Goal: Task Accomplishment & Management: Use online tool/utility

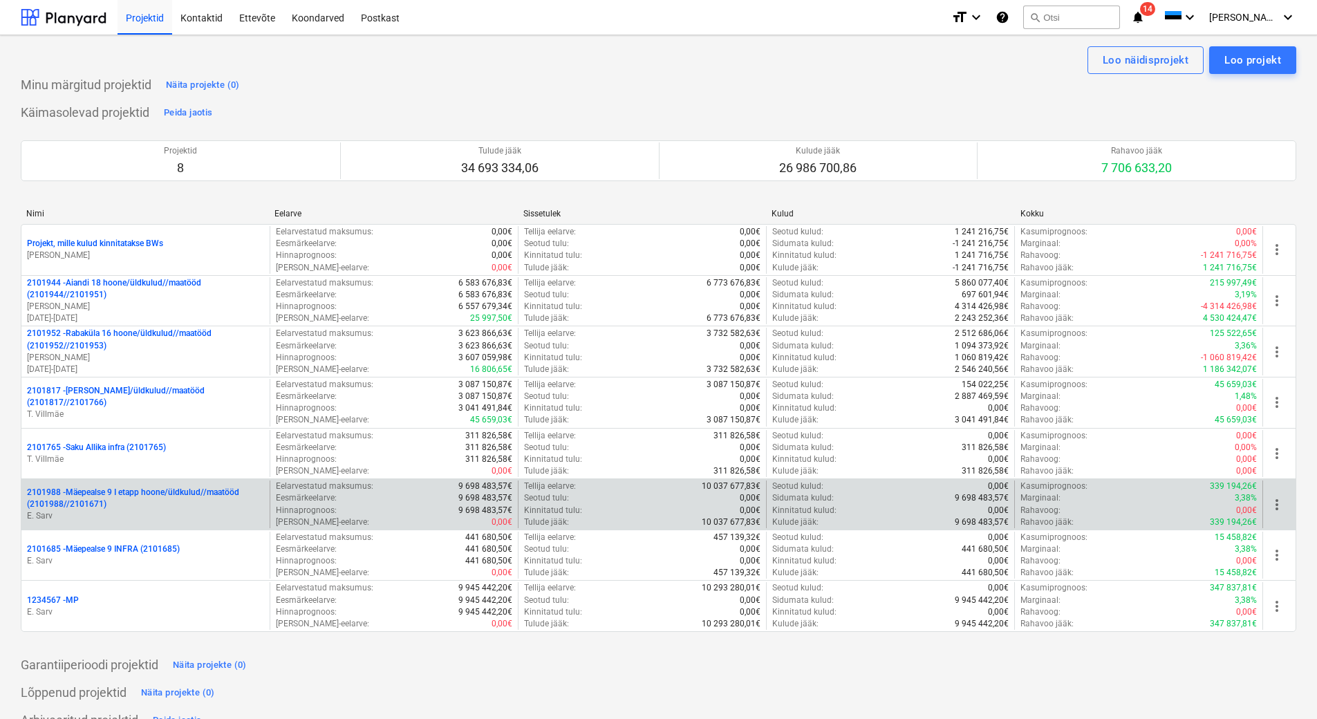
click at [184, 501] on p "2101988 - Mäepealse 9 I etapp hoone/üldkulud//maatööd (2101988//2101671)" at bounding box center [145, 499] width 237 height 24
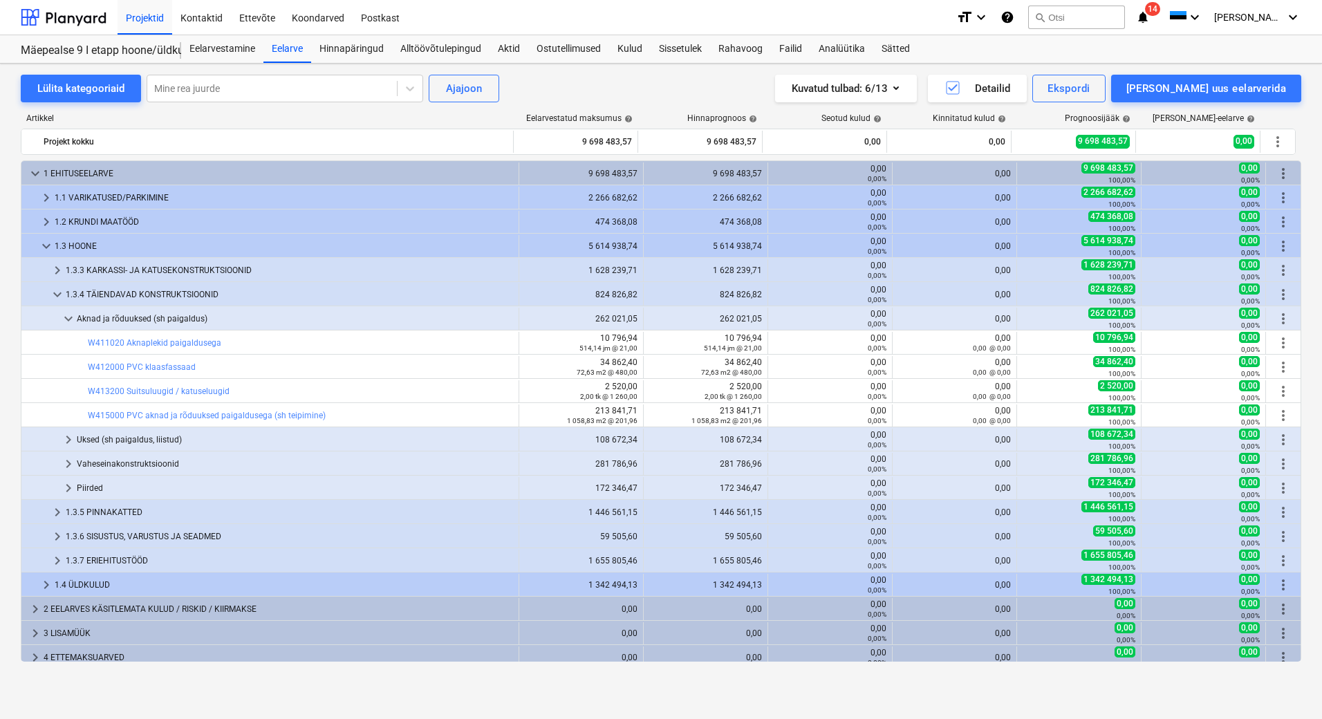
scroll to position [7, 0]
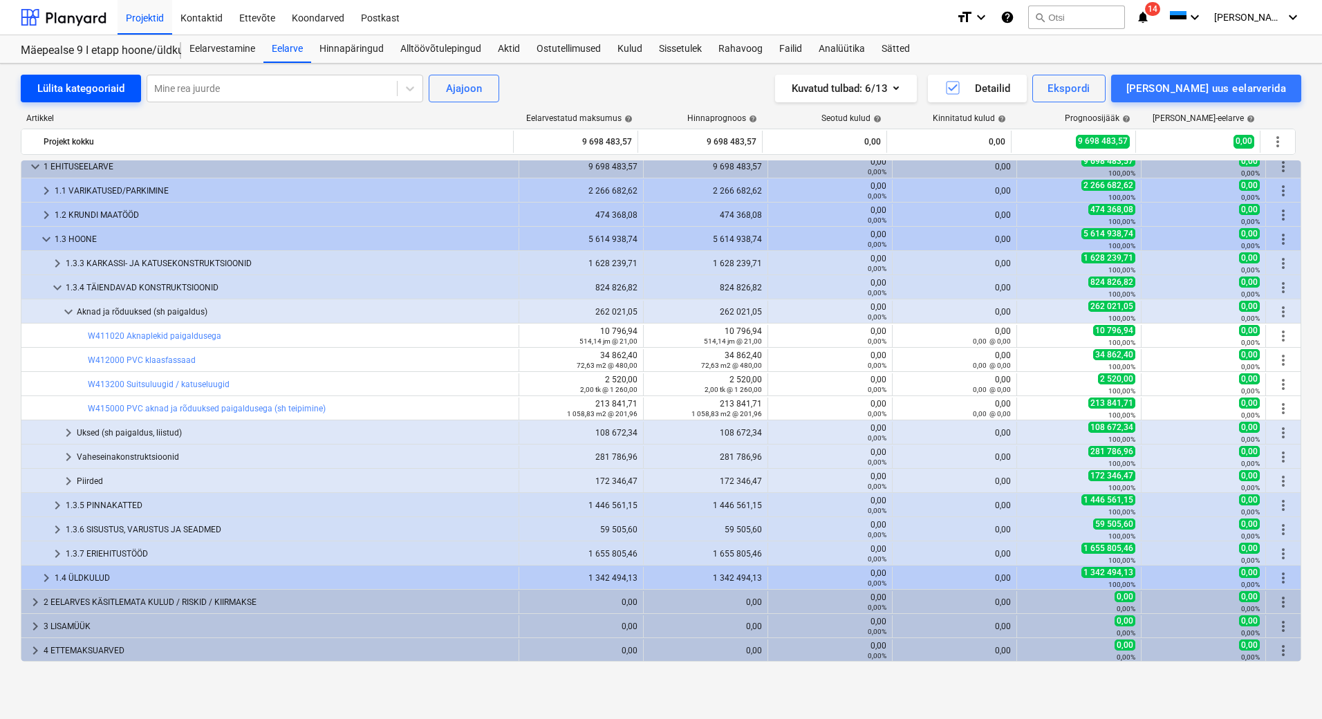
click at [109, 89] on div "Lülita kategooriaid" at bounding box center [80, 89] width 87 height 18
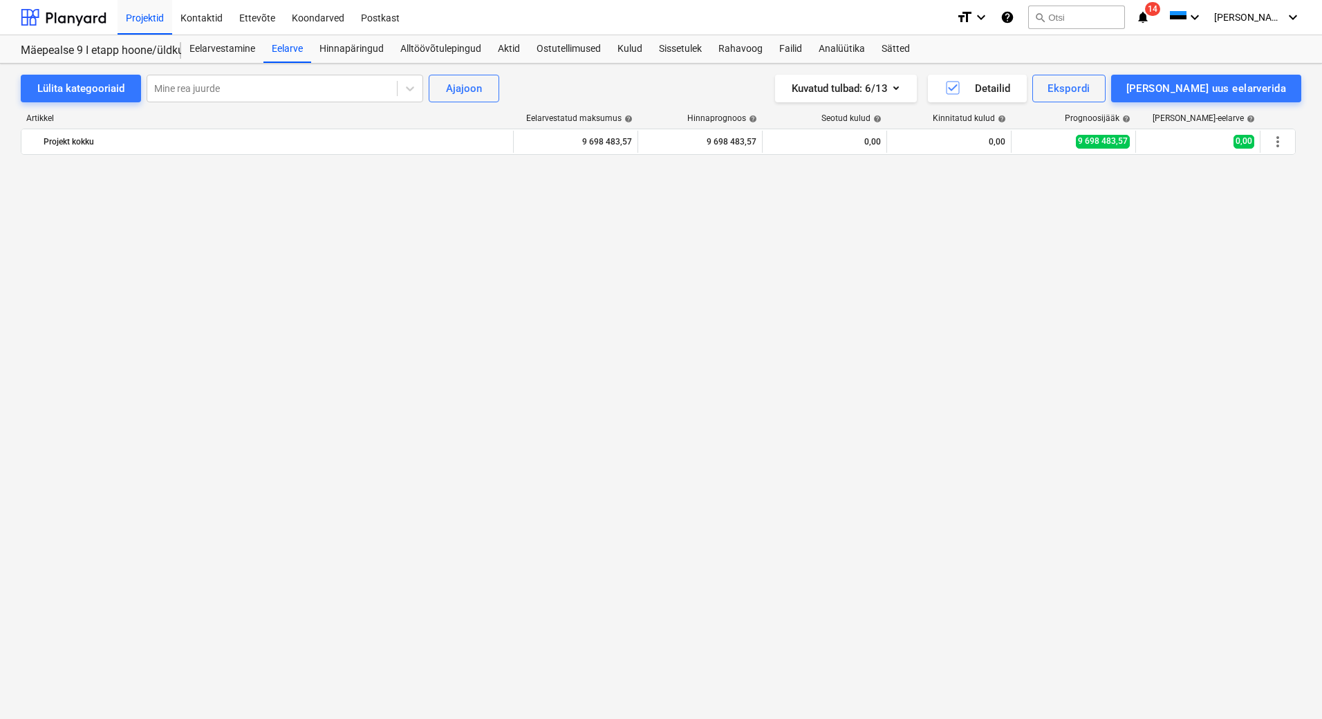
scroll to position [2358, 0]
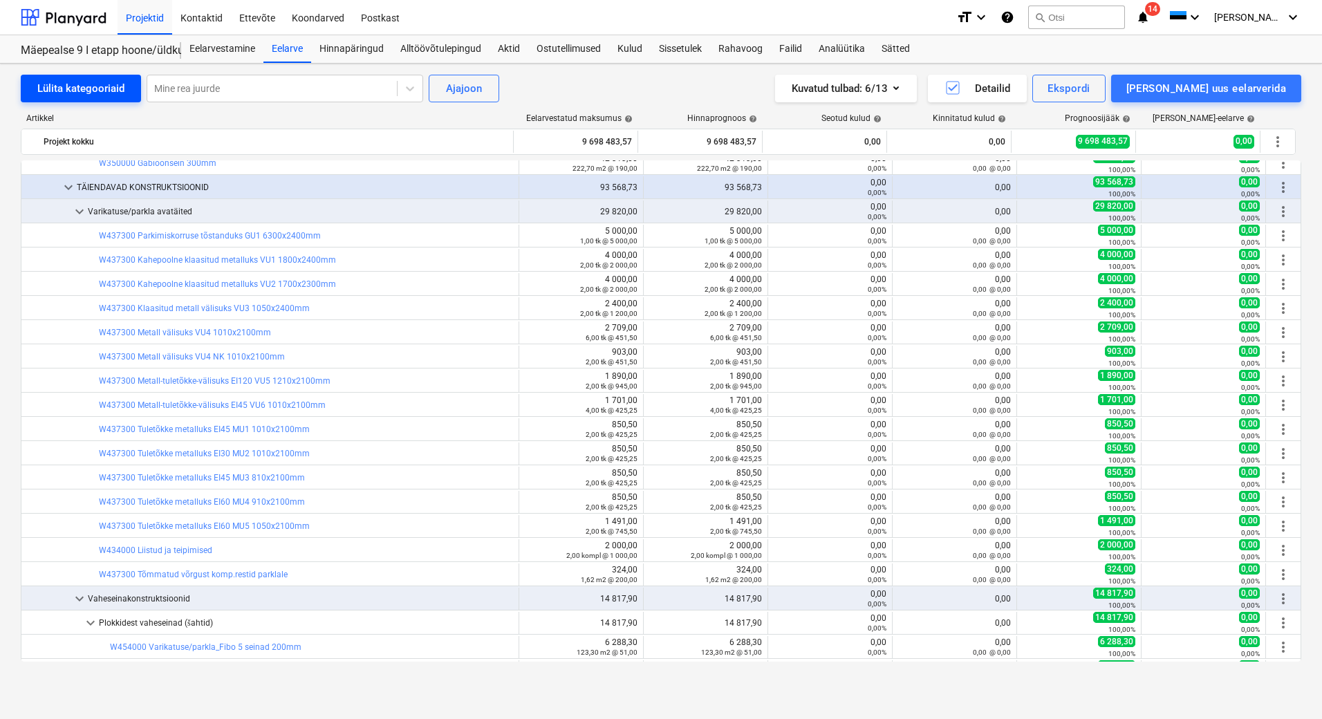
click at [87, 89] on div "Lülita kategooriaid" at bounding box center [80, 89] width 87 height 18
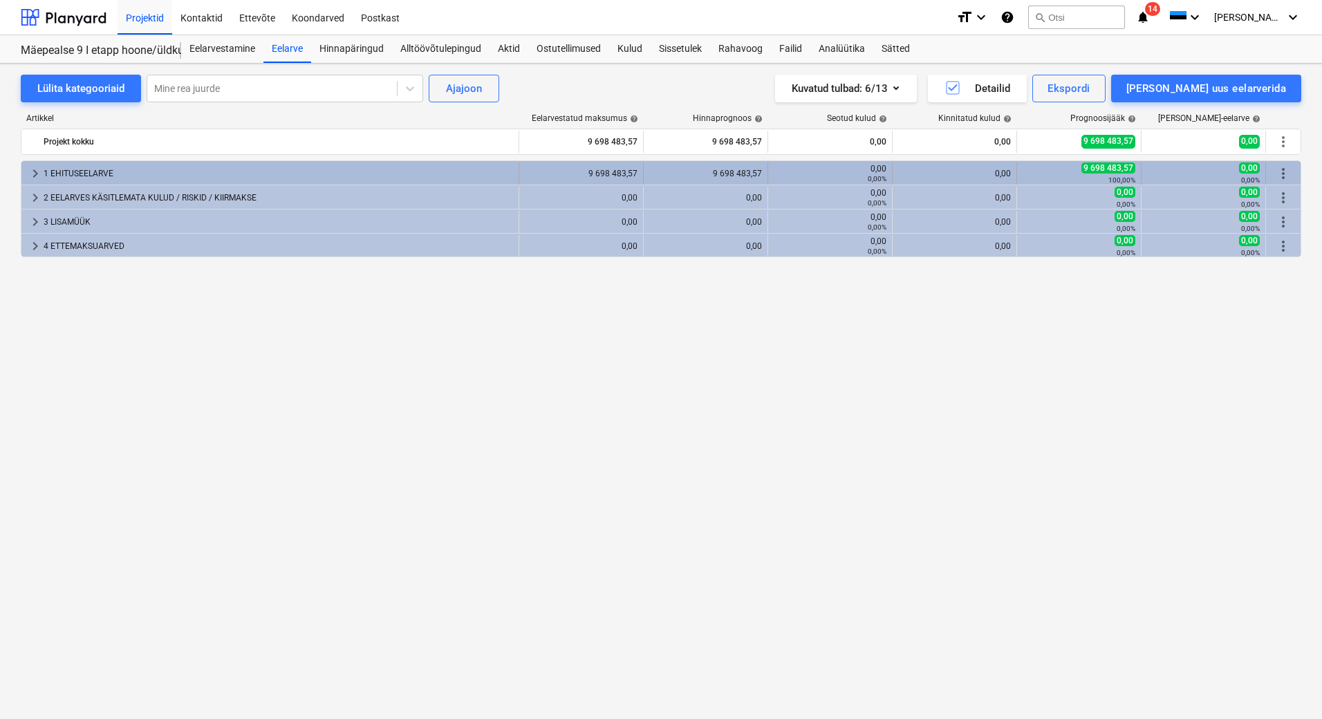
click at [97, 174] on div "1 EHITUSEELARVE" at bounding box center [279, 174] width 470 height 22
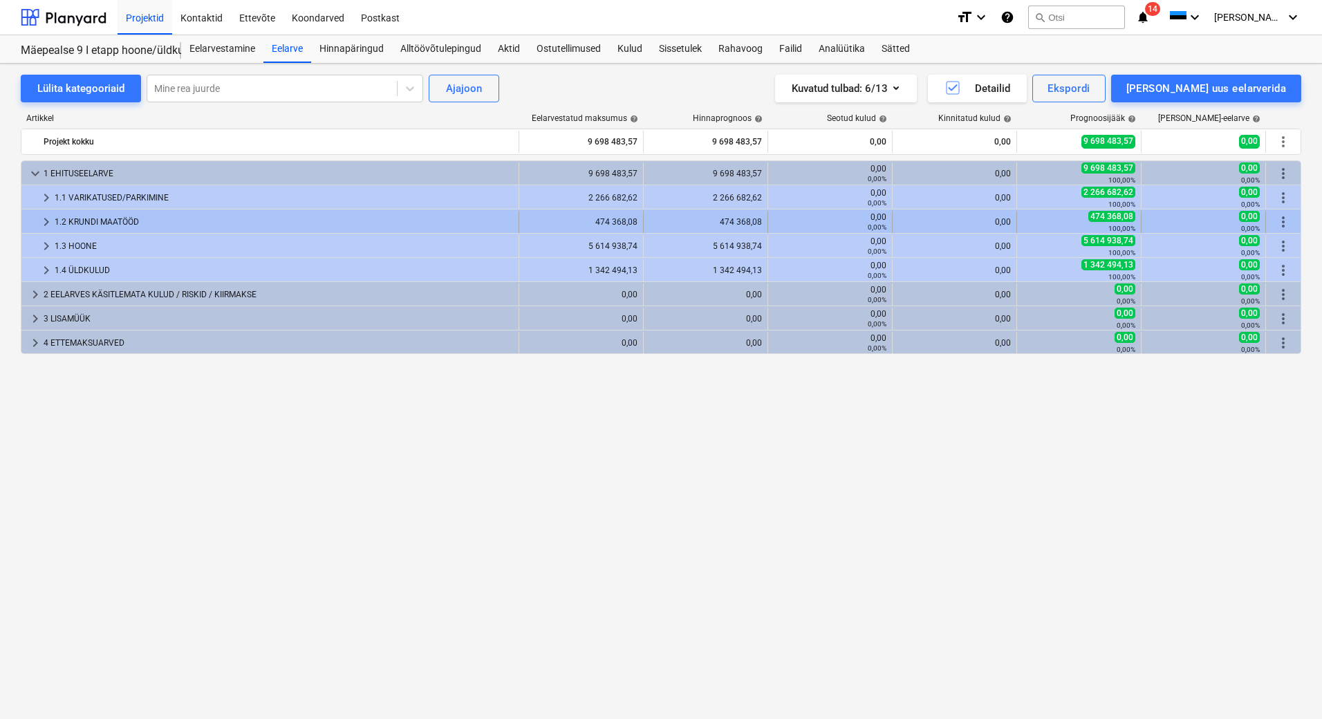
click at [127, 219] on div "1.2 KRUNDI MAATÖÖD" at bounding box center [284, 222] width 458 height 22
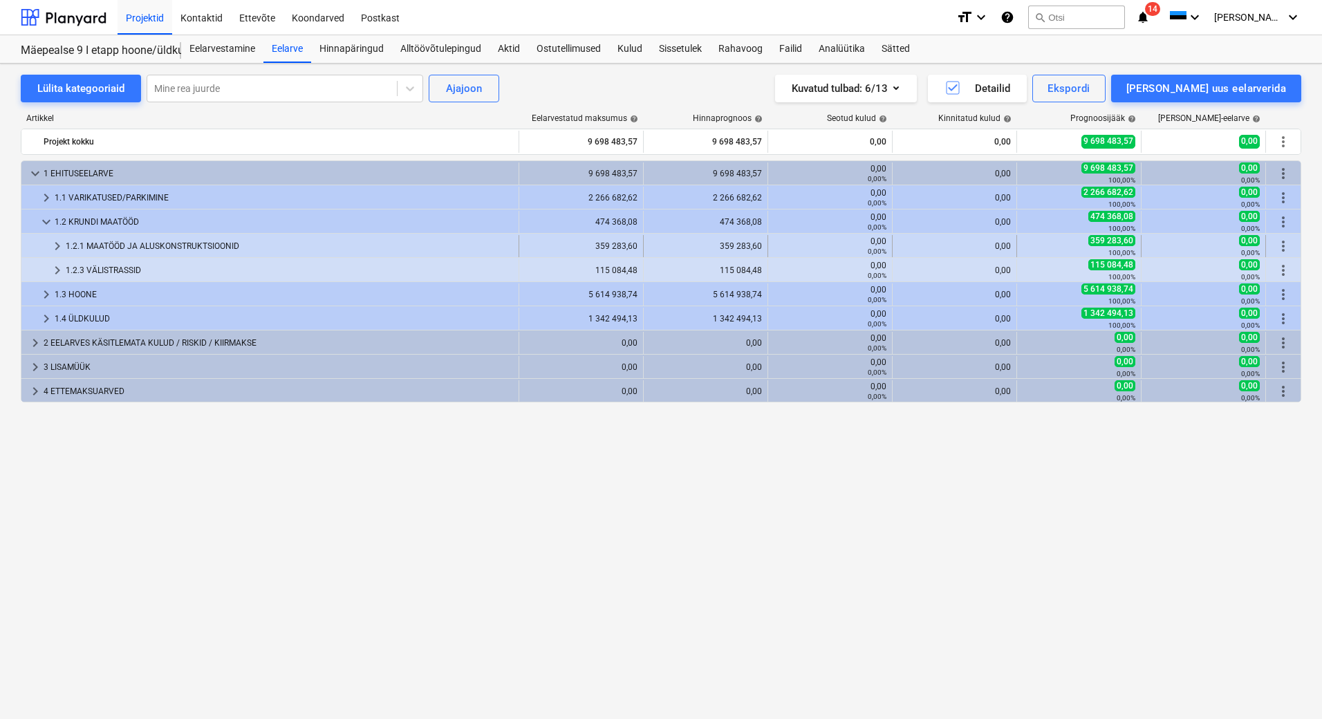
click at [198, 248] on div "1.2.1 MAATÖÖD JA ALUSKONSTRUKTSIOONID" at bounding box center [289, 246] width 447 height 22
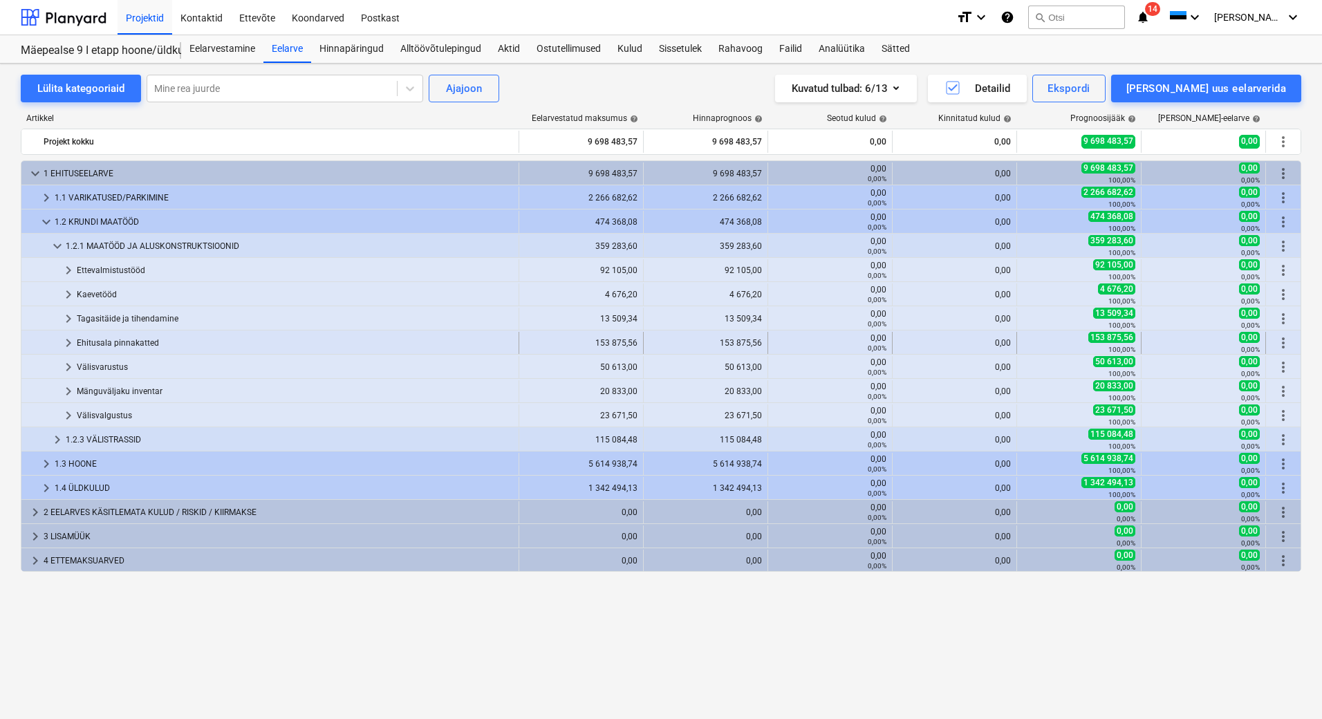
click at [119, 345] on div "Ehitusala pinnakatted" at bounding box center [295, 343] width 436 height 22
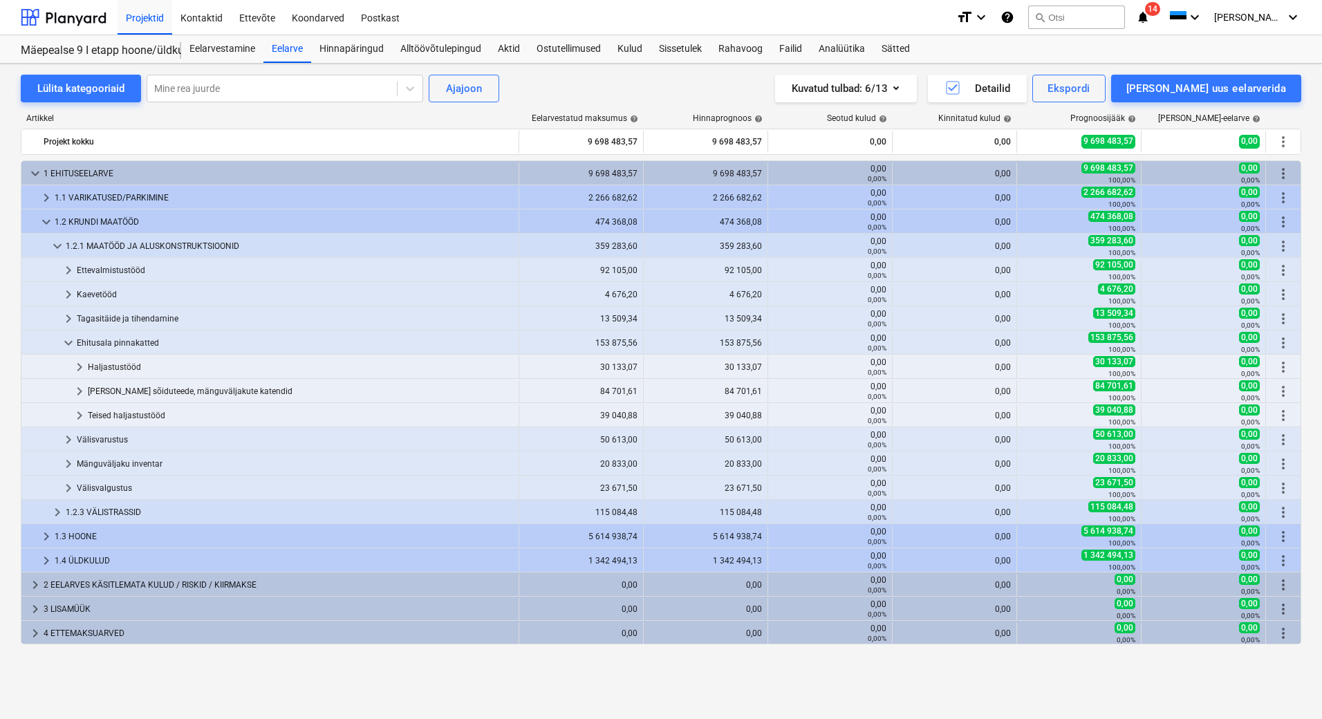
click at [119, 345] on div "Ehitusala pinnakatted" at bounding box center [295, 343] width 436 height 22
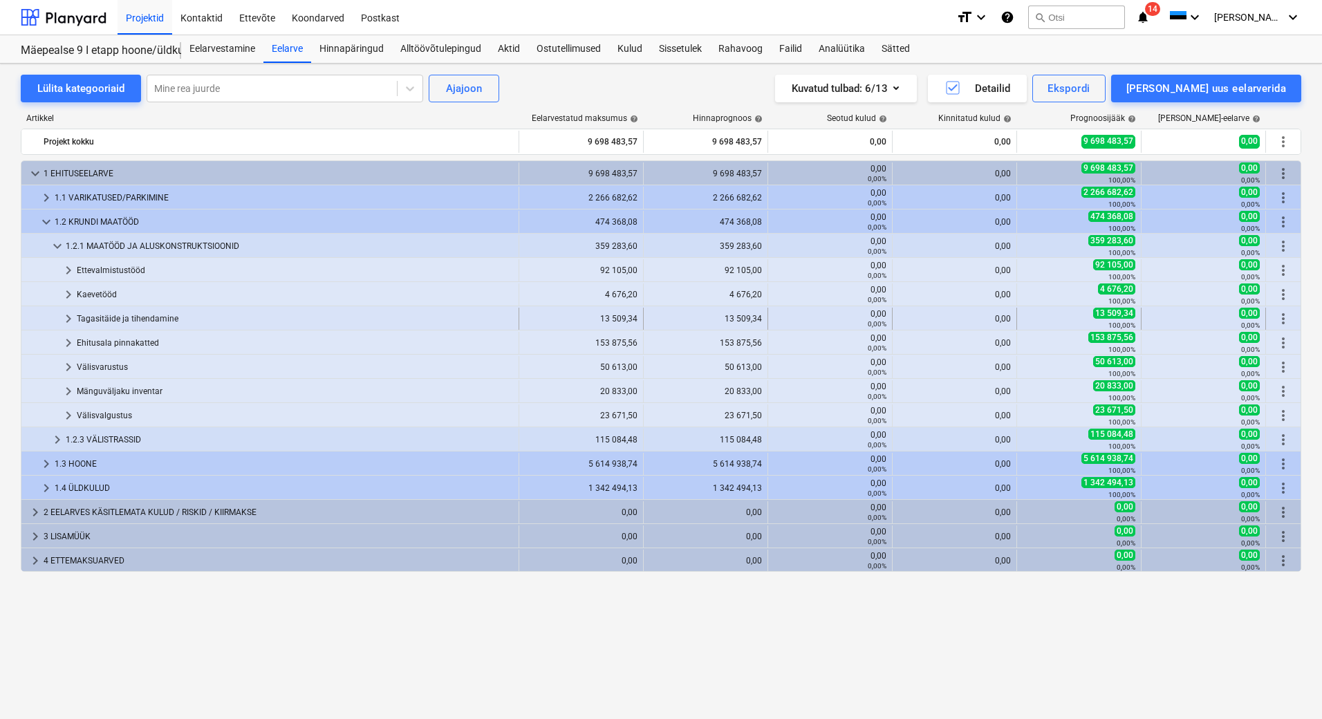
click at [126, 321] on div "Tagasitäide ja tihendamine" at bounding box center [295, 319] width 436 height 22
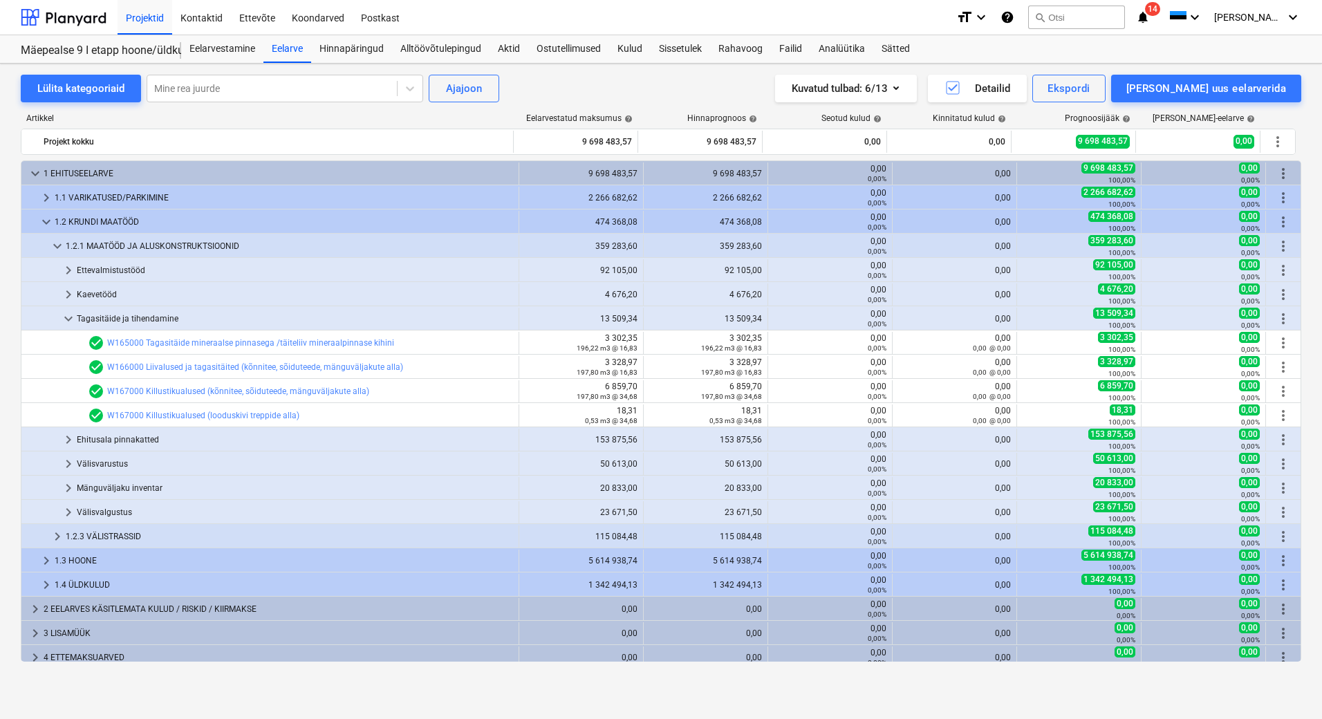
click at [126, 321] on div "Tagasitäide ja tihendamine" at bounding box center [295, 319] width 436 height 22
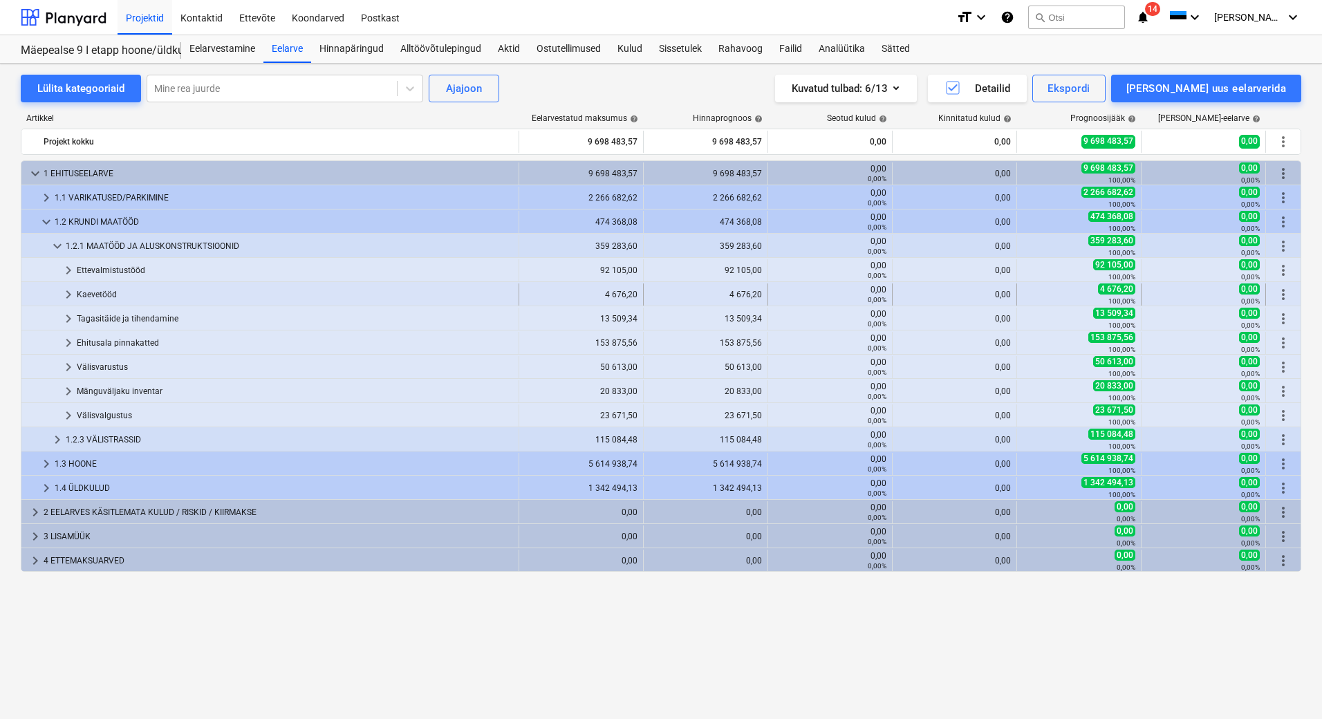
click at [110, 295] on div "Kaevetööd" at bounding box center [295, 295] width 436 height 22
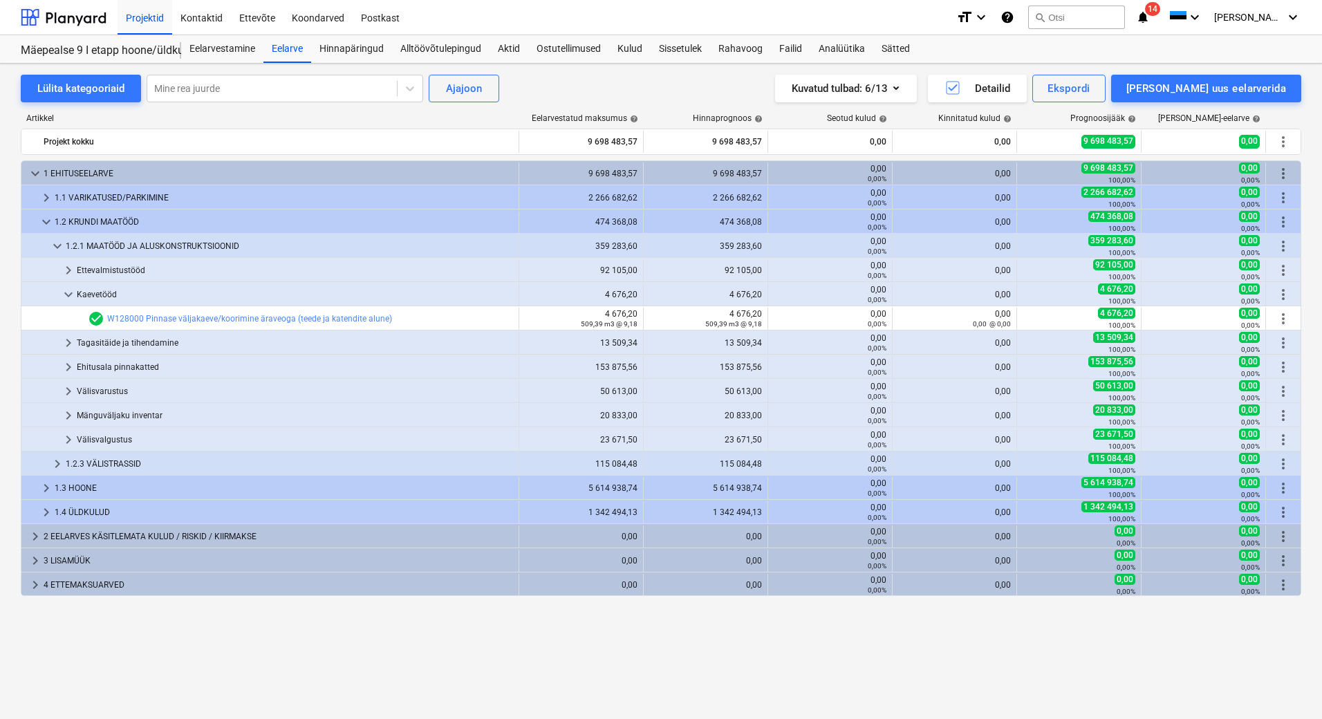
click at [110, 295] on div "Kaevetööd" at bounding box center [295, 295] width 436 height 22
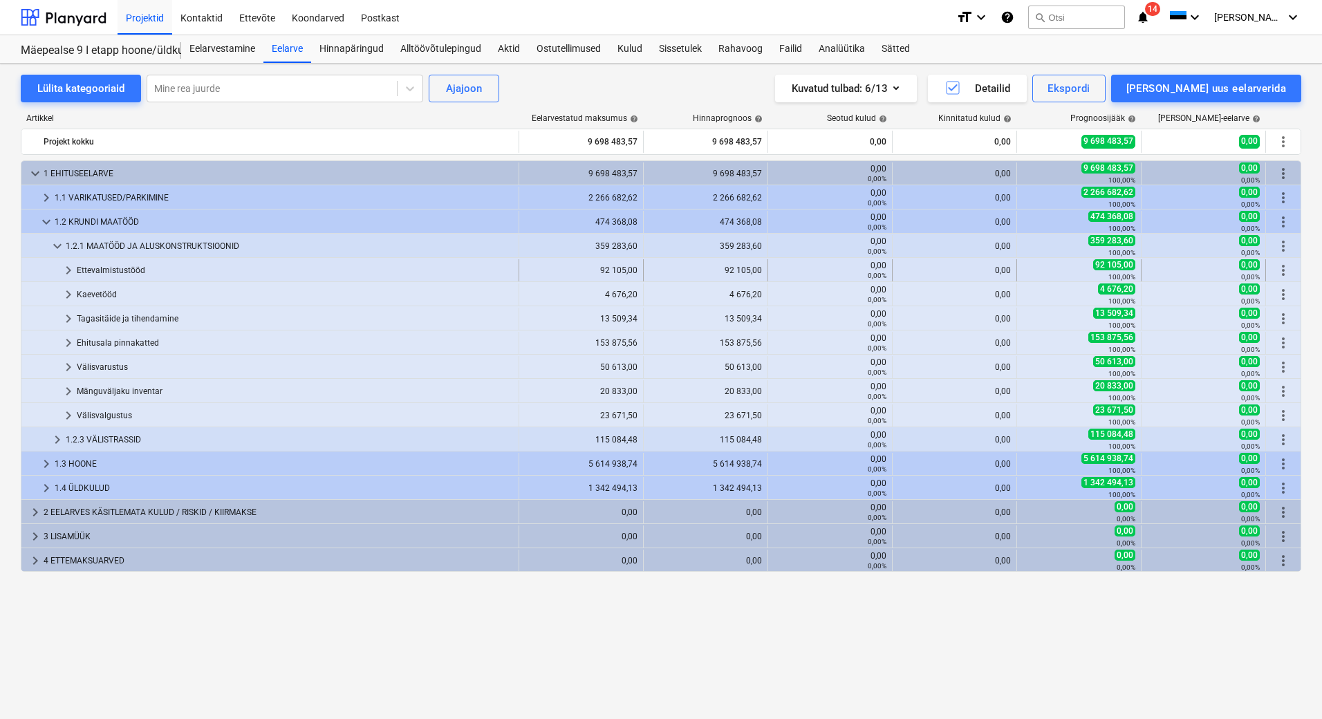
click at [89, 274] on div "Ettevalmistustööd" at bounding box center [295, 270] width 436 height 22
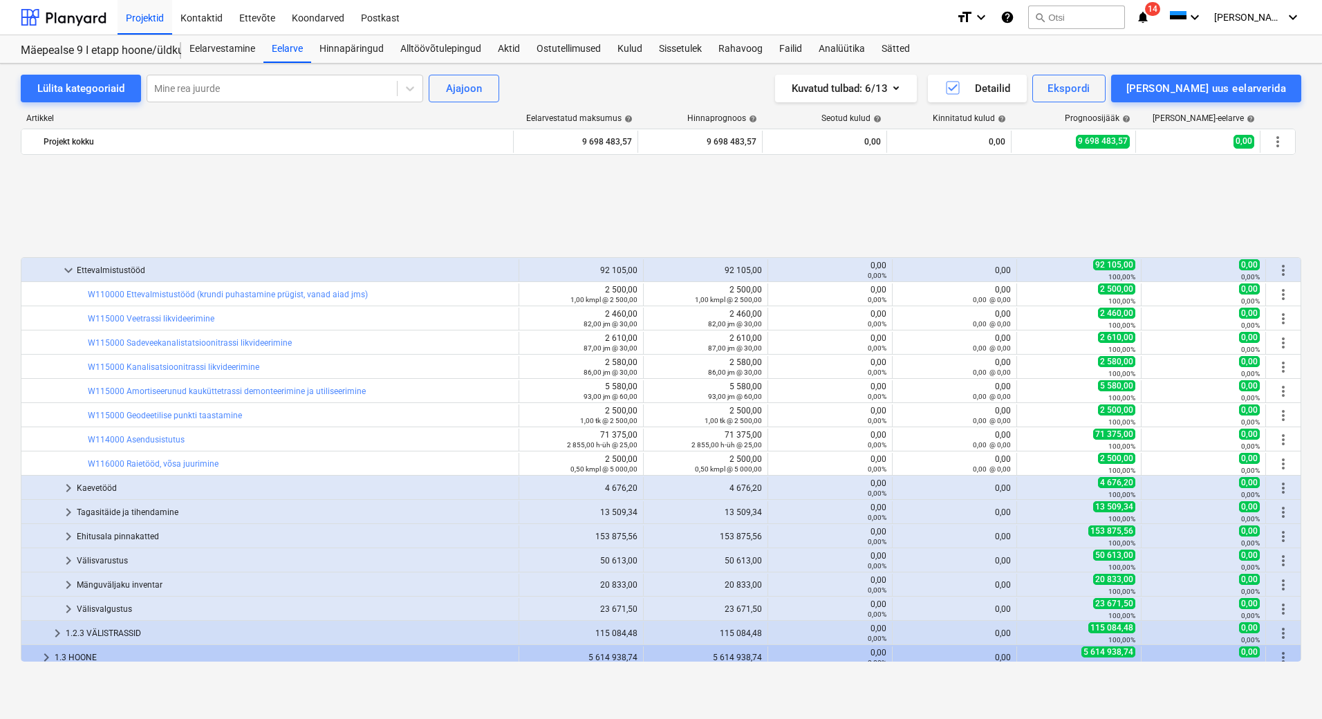
click at [89, 274] on div "Ettevalmistustööd" at bounding box center [295, 270] width 436 height 22
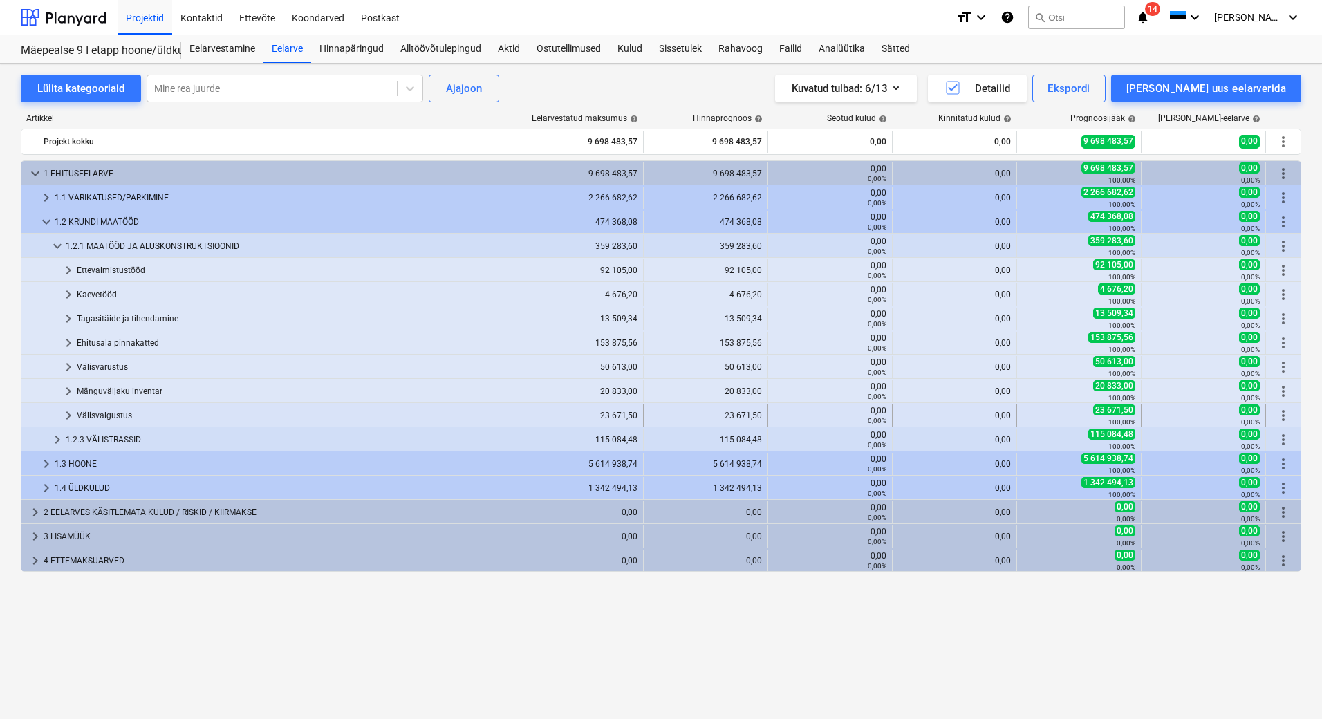
click at [106, 413] on div "Välisvalgustus" at bounding box center [295, 416] width 436 height 22
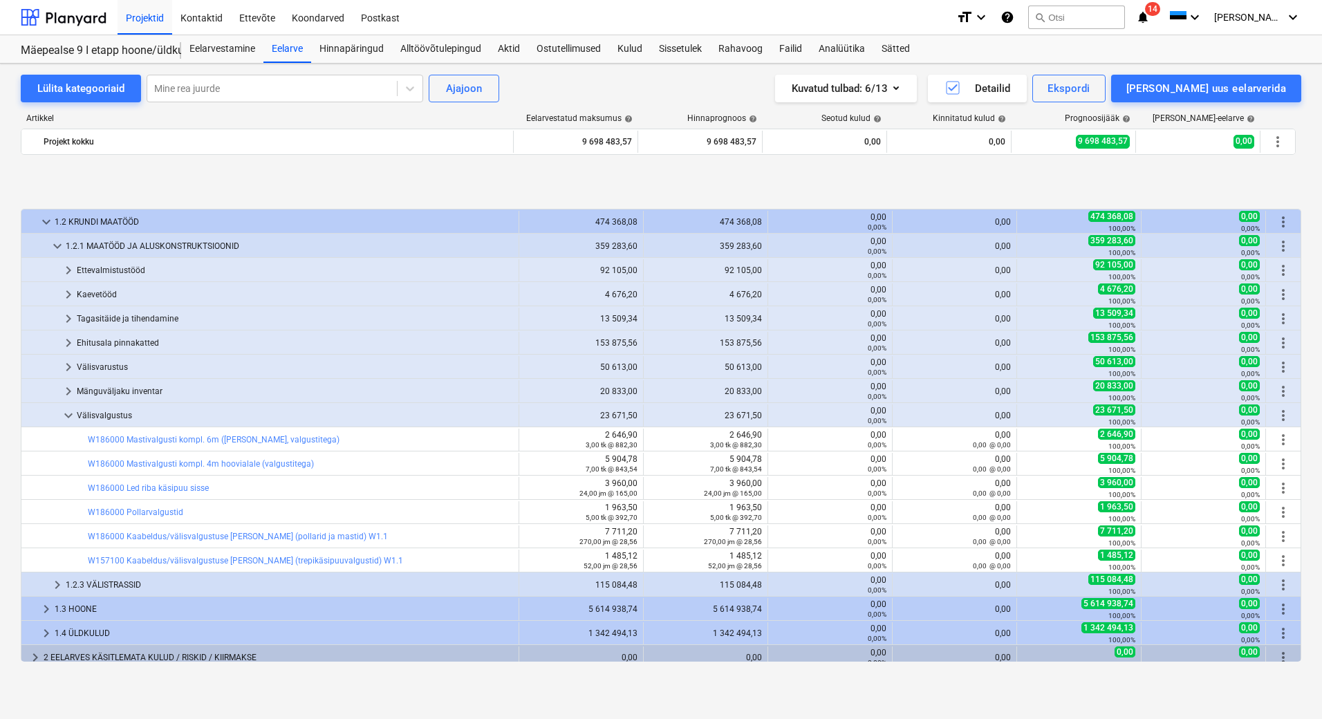
click at [106, 413] on div "Välisvalgustus" at bounding box center [295, 416] width 436 height 22
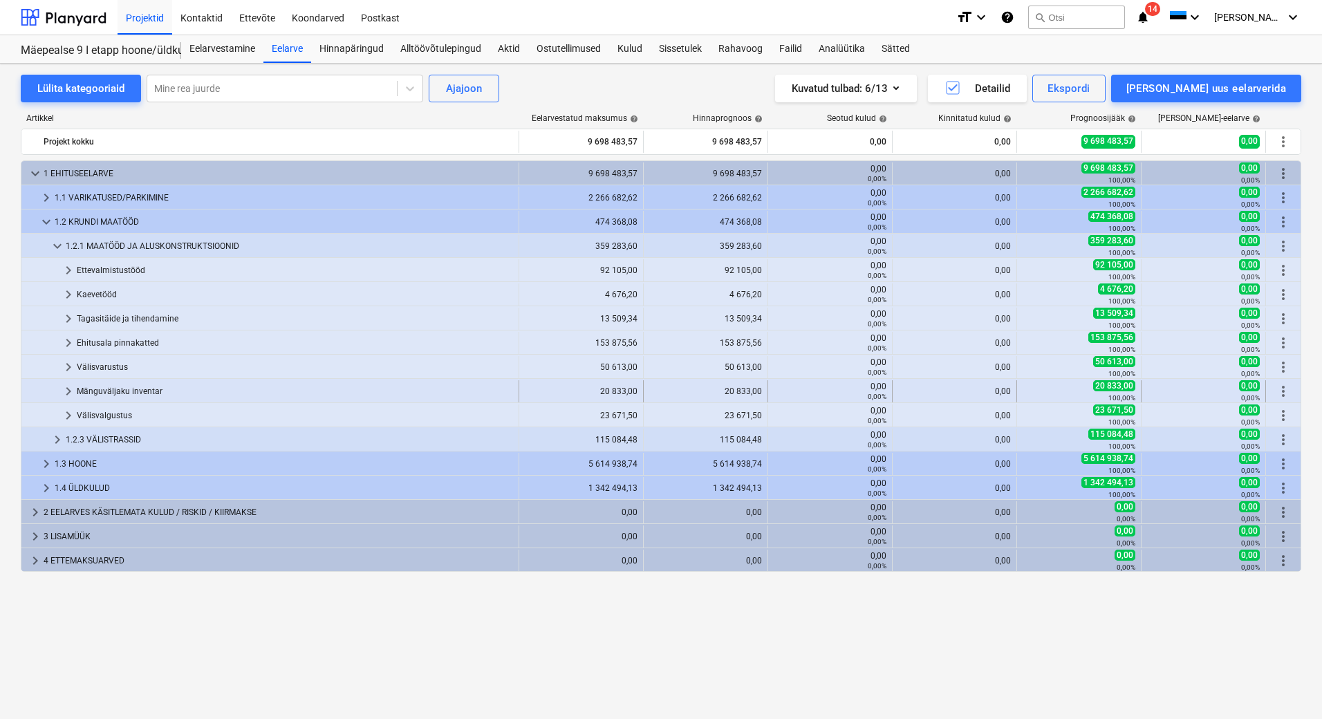
click at [115, 389] on div "Mänguväljaku inventar" at bounding box center [295, 391] width 436 height 22
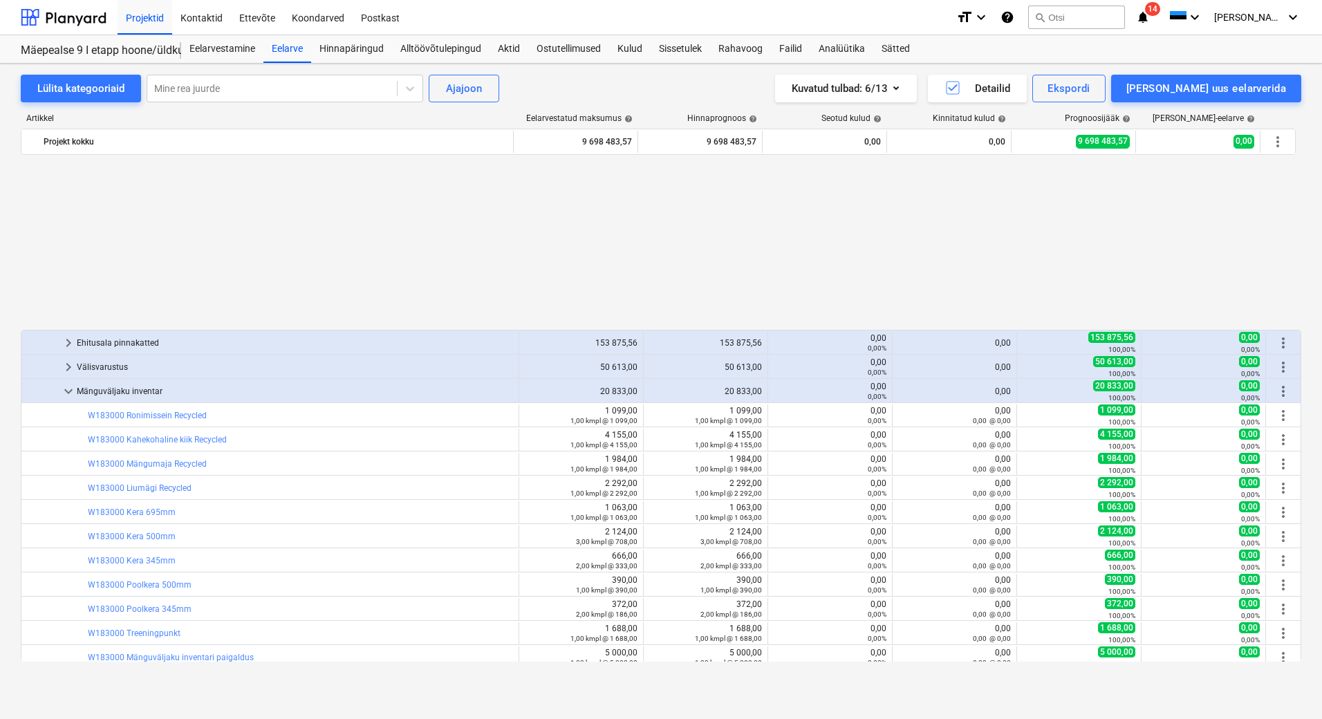
click at [115, 389] on div "Mänguväljaku inventar" at bounding box center [295, 391] width 436 height 22
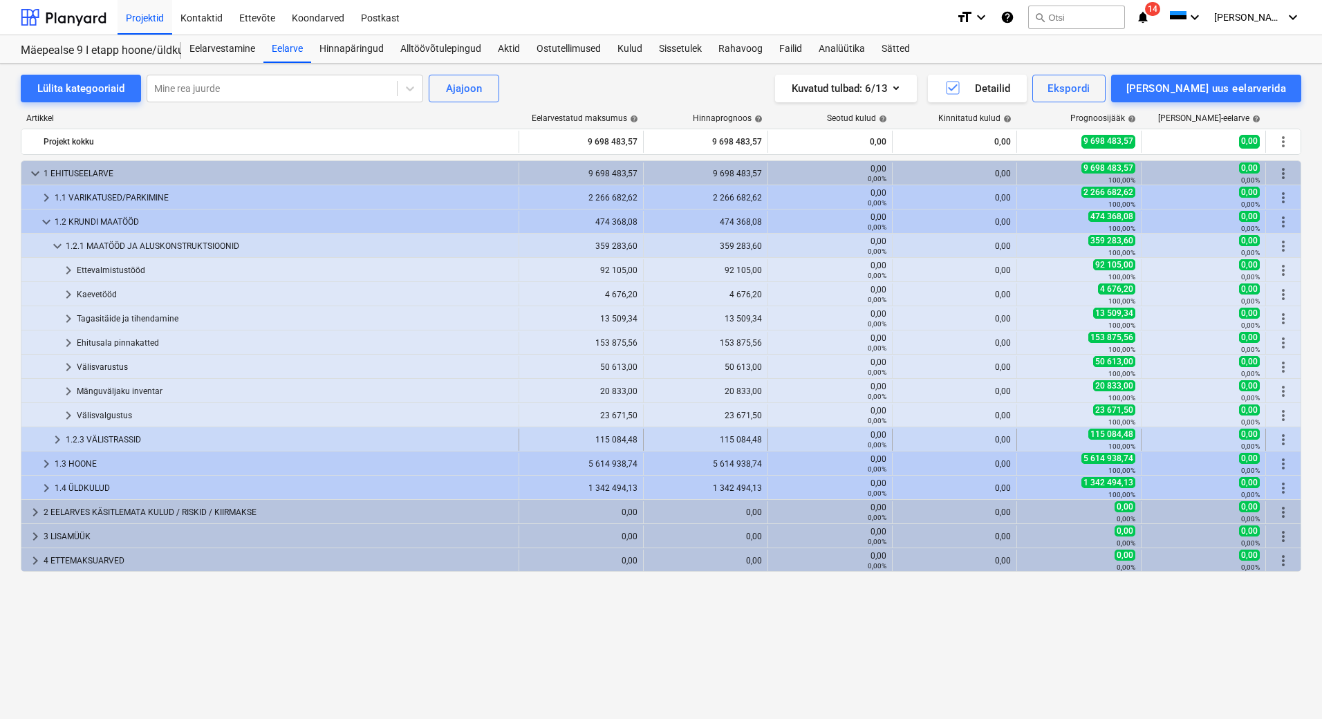
click at [113, 443] on div "1.2.3 VÄLISTRASSID" at bounding box center [289, 440] width 447 height 22
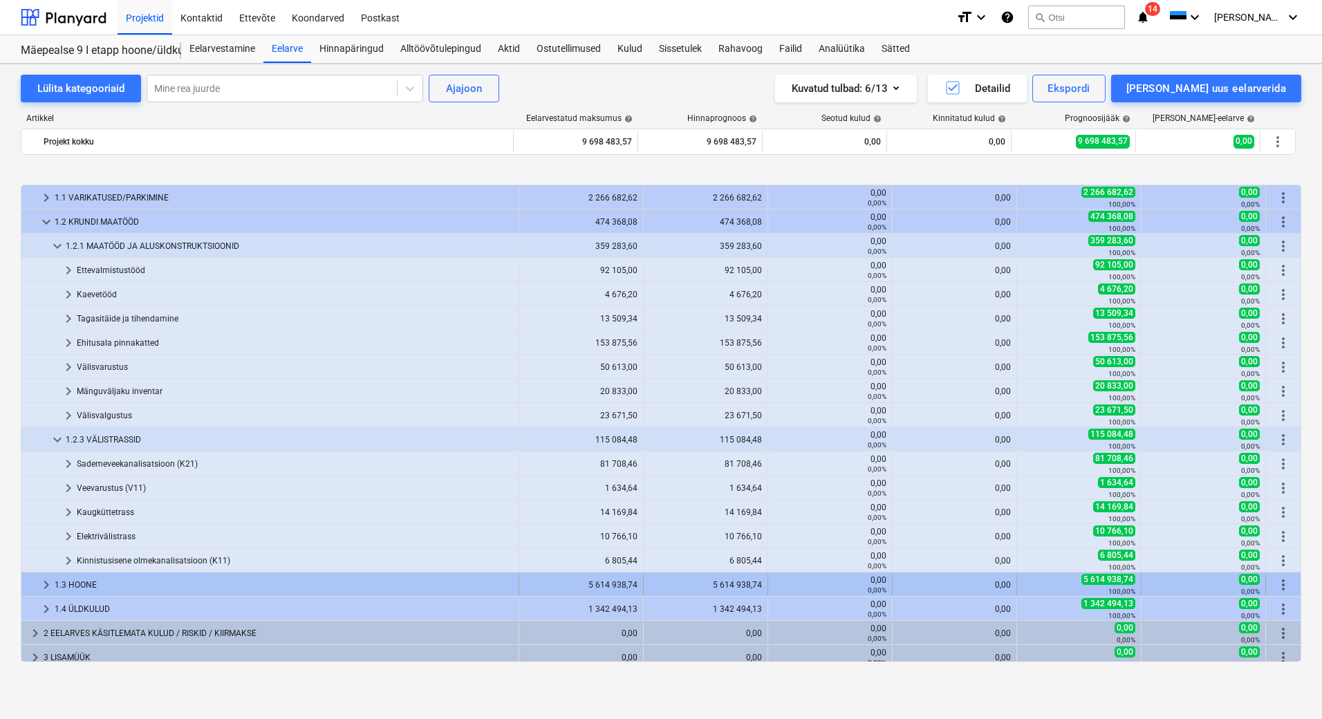
click at [162, 583] on div "1.3 HOONE" at bounding box center [284, 585] width 458 height 22
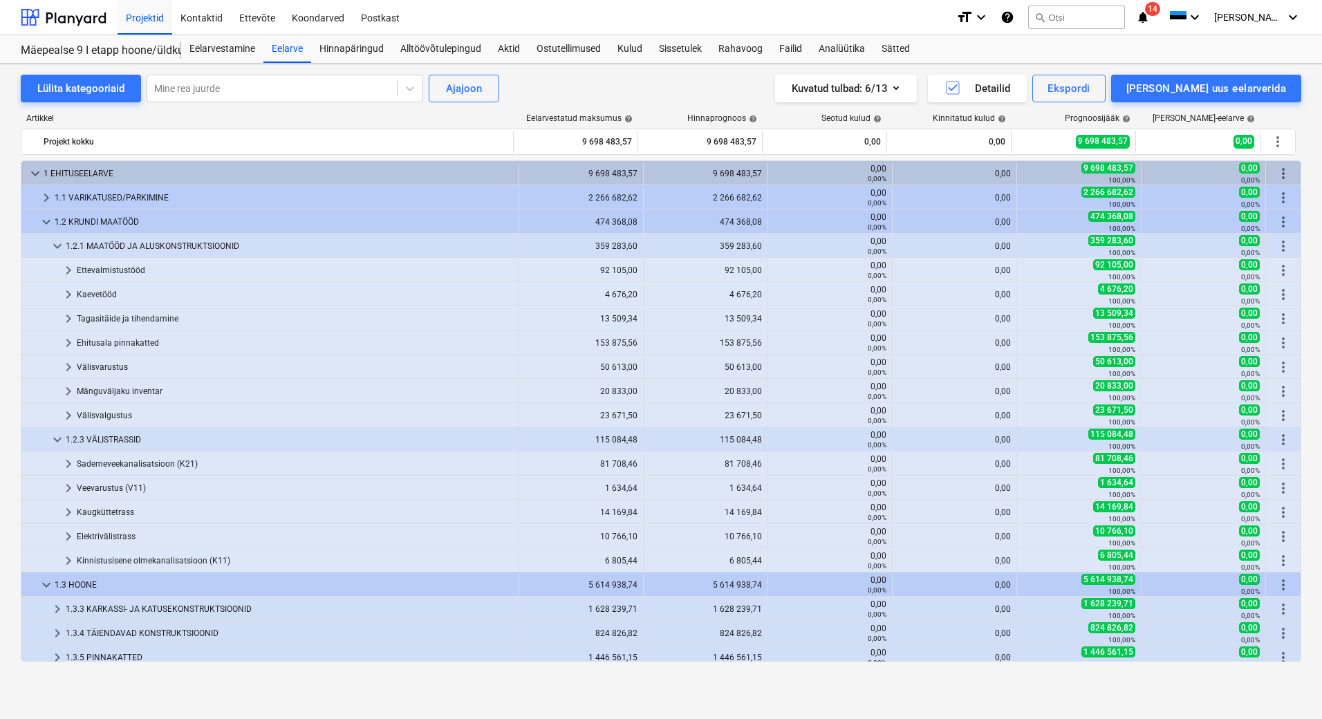
scroll to position [138, 0]
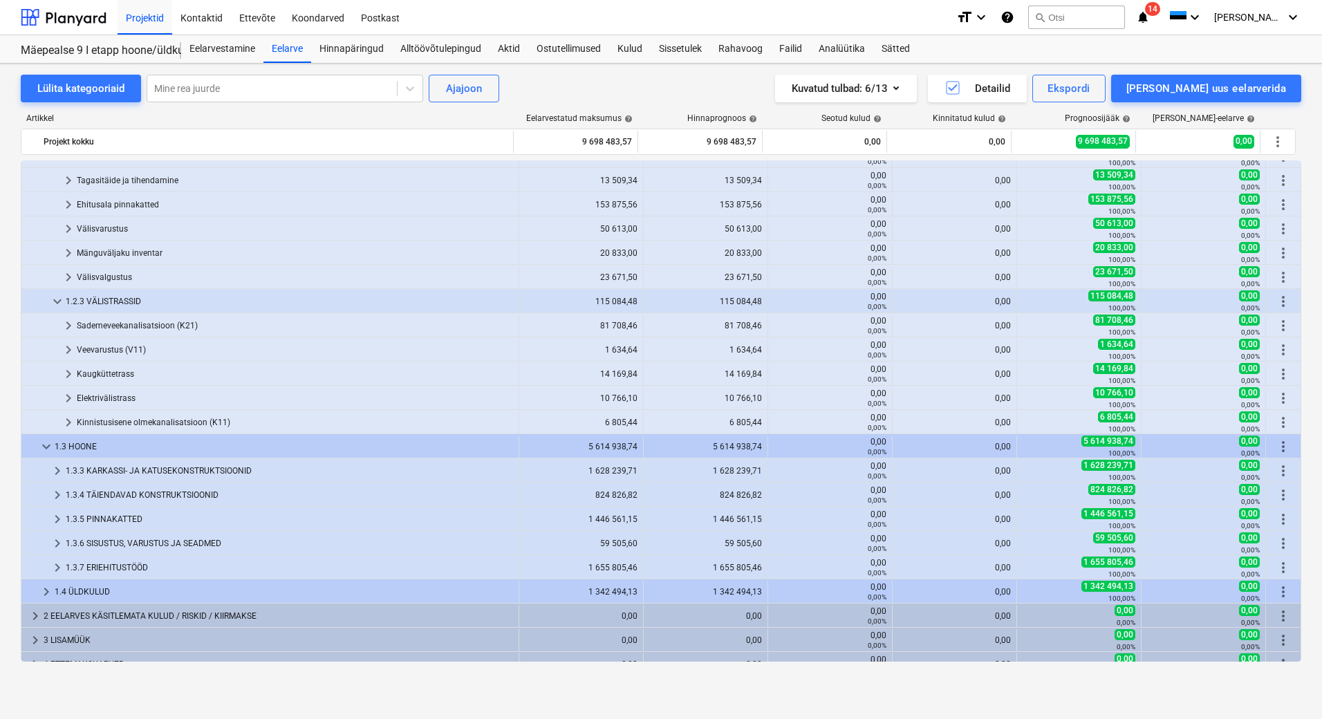
click at [214, 465] on div "1.3.3 KARKASSI- JA KATUSEKONSTRUKTSIOONID" at bounding box center [289, 471] width 447 height 22
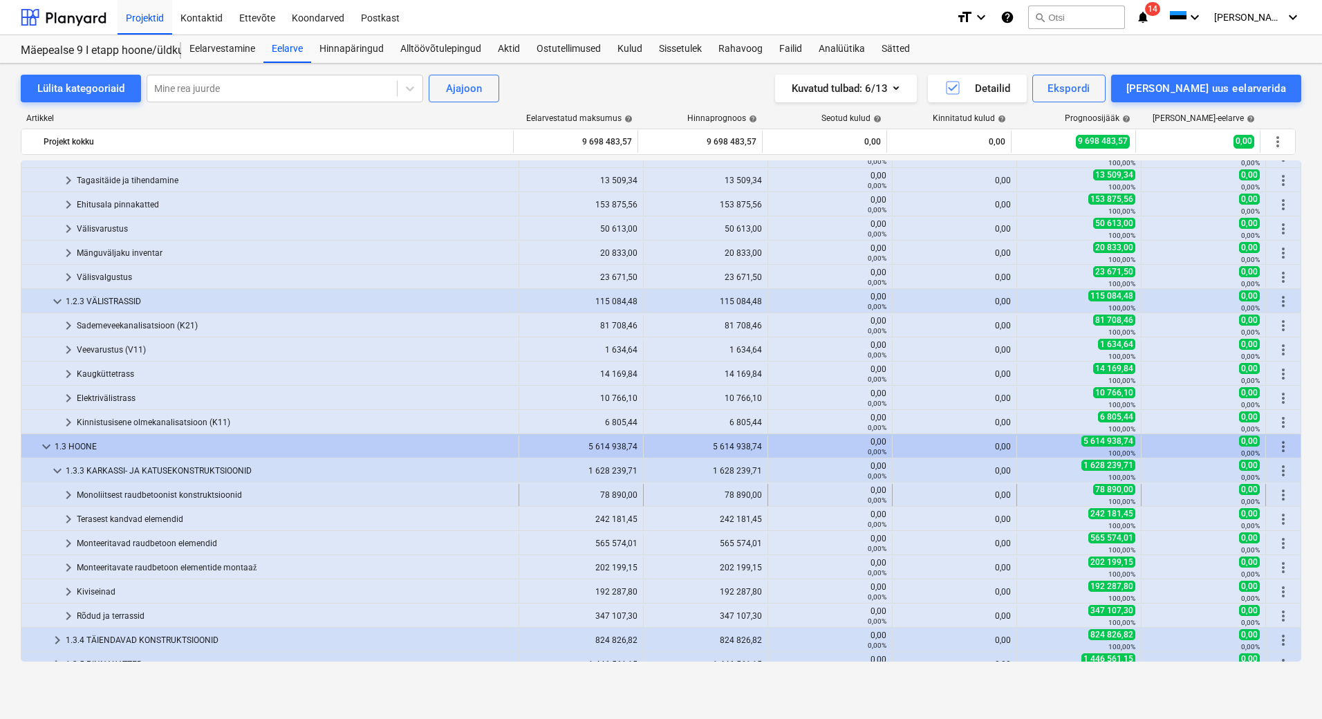
click at [198, 496] on div "Monoliitsest raudbetoonist konstruktsioonid" at bounding box center [295, 495] width 436 height 22
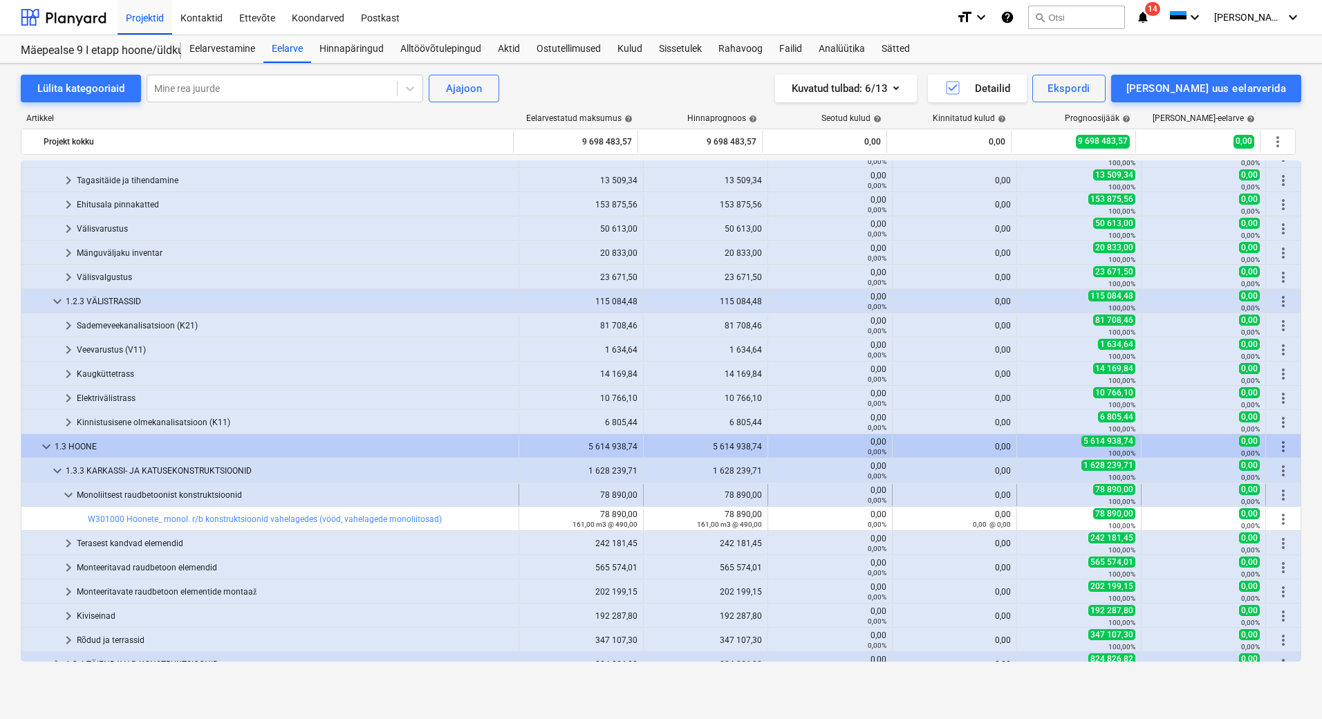
click at [204, 492] on div "Monoliitsest raudbetoonist konstruktsioonid" at bounding box center [295, 495] width 436 height 22
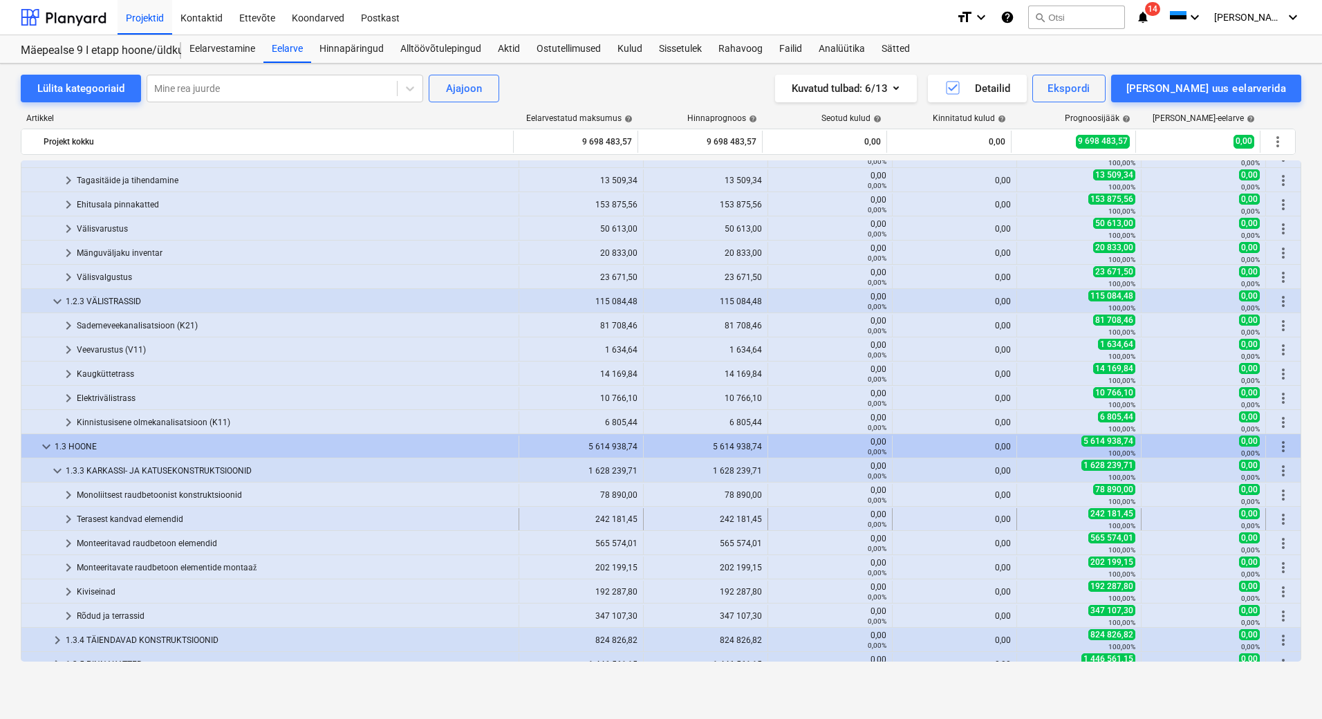
click at [159, 521] on div "Terasest kandvad elemendid" at bounding box center [295, 519] width 436 height 22
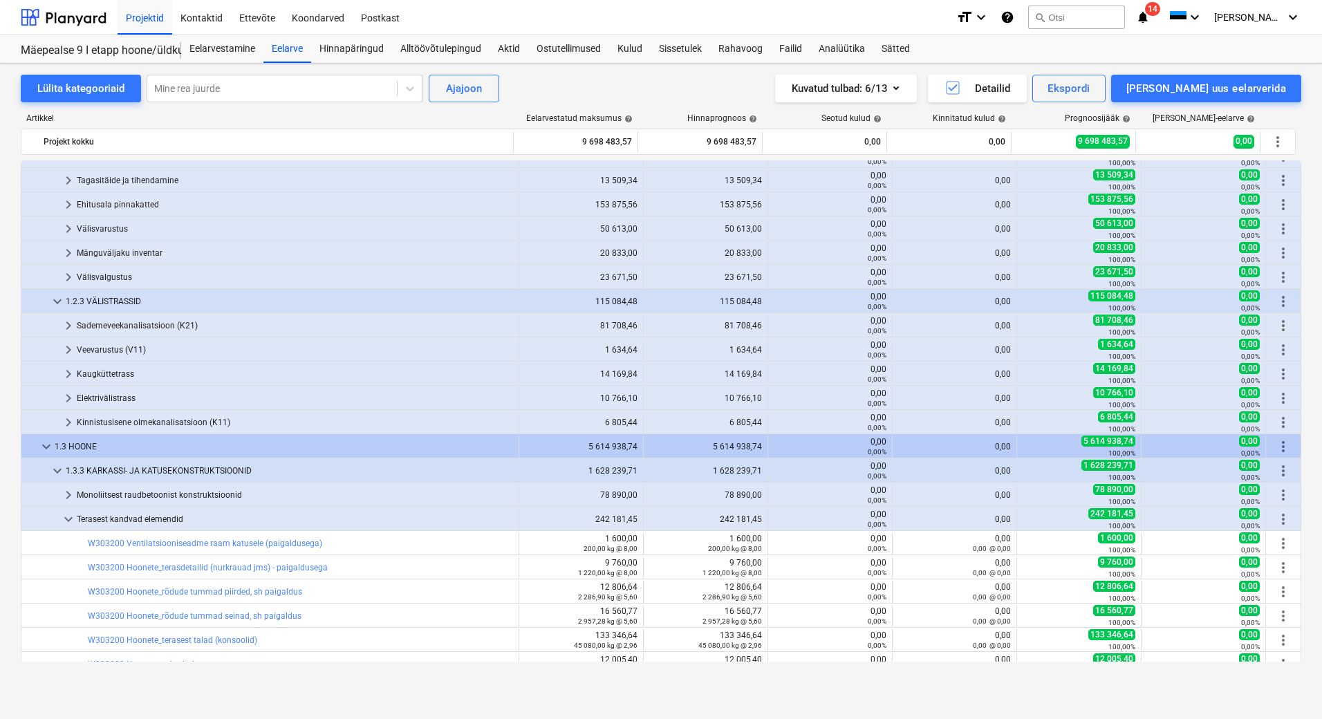
click at [159, 521] on div "Terasest kandvad elemendid" at bounding box center [295, 519] width 436 height 22
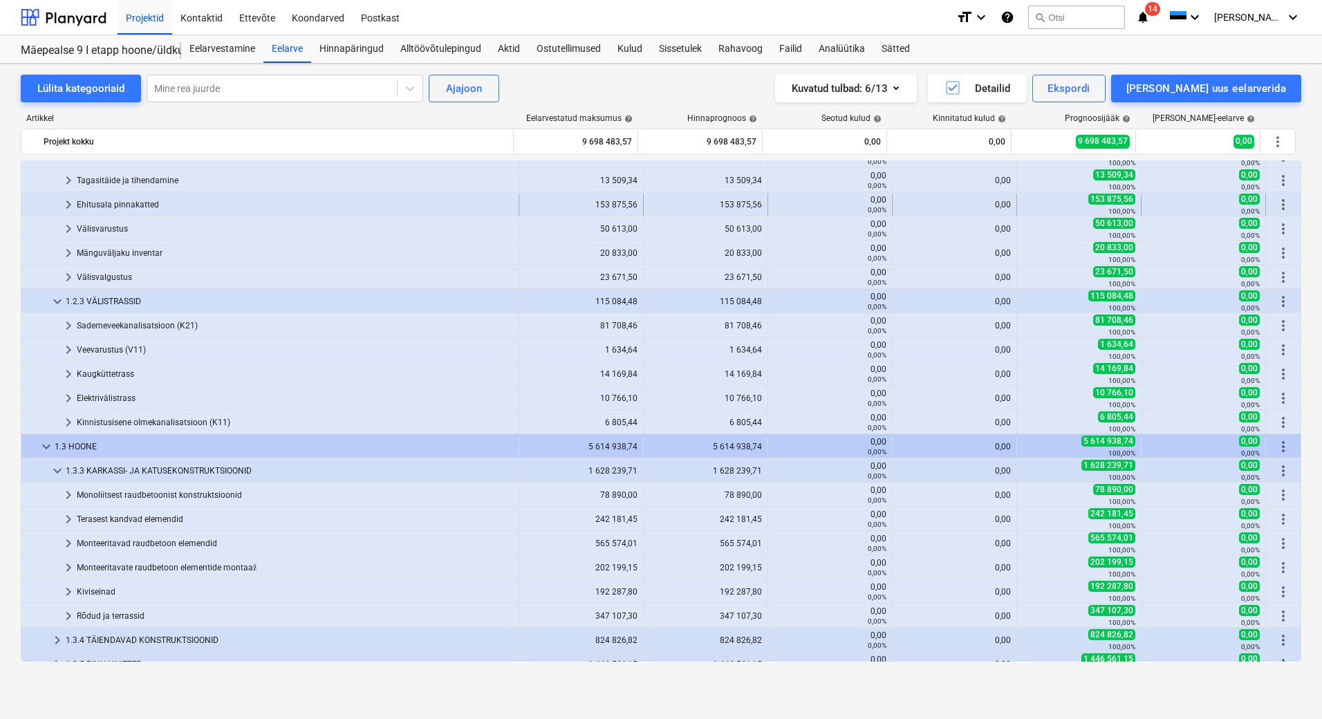
scroll to position [0, 0]
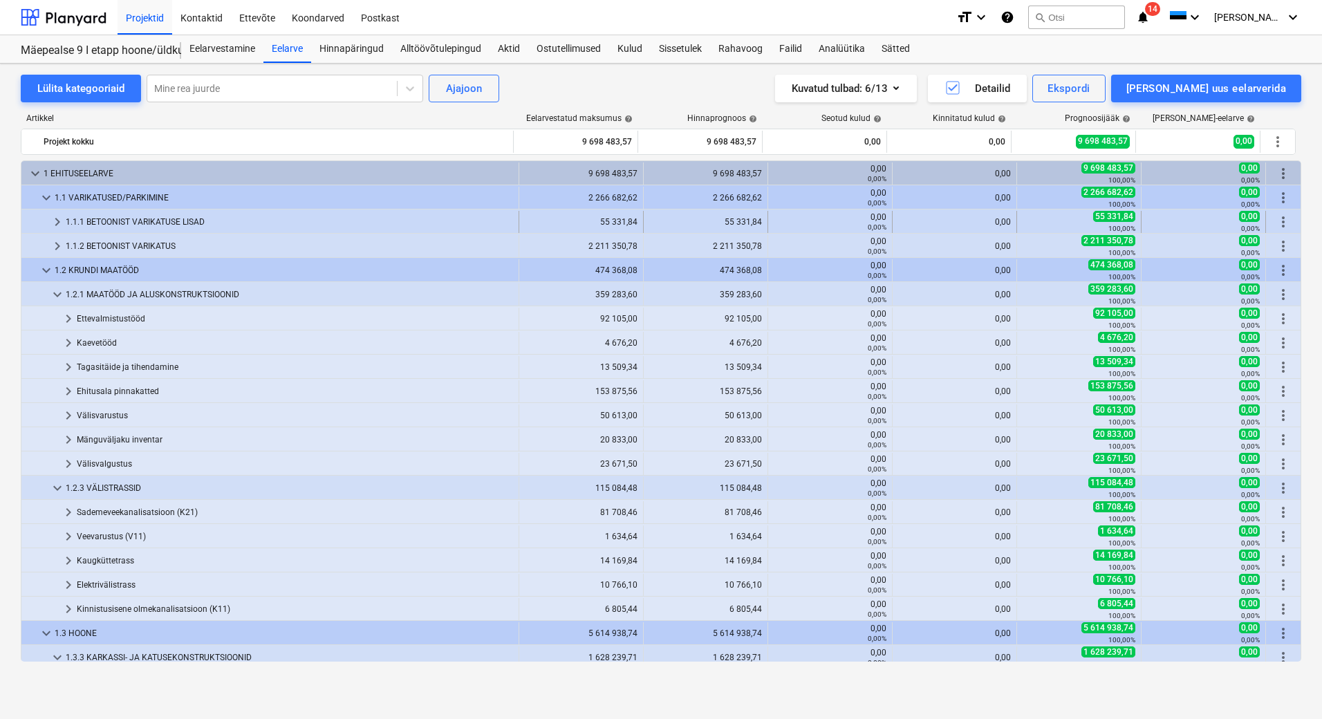
click at [145, 219] on div "1.1.1 BETOONIST VARIKATUSE LISAD" at bounding box center [289, 222] width 447 height 22
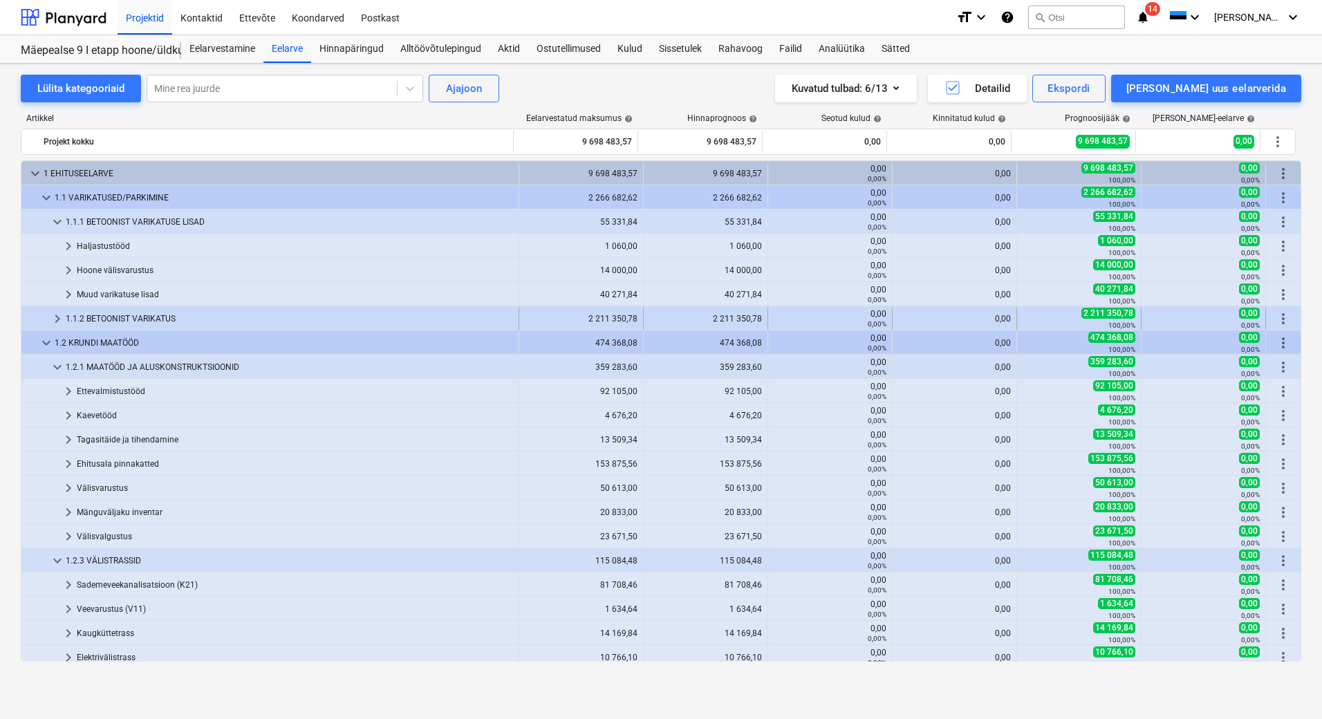
click at [105, 314] on div "1.1.2 BETOONIST VARIKATUS" at bounding box center [289, 319] width 447 height 22
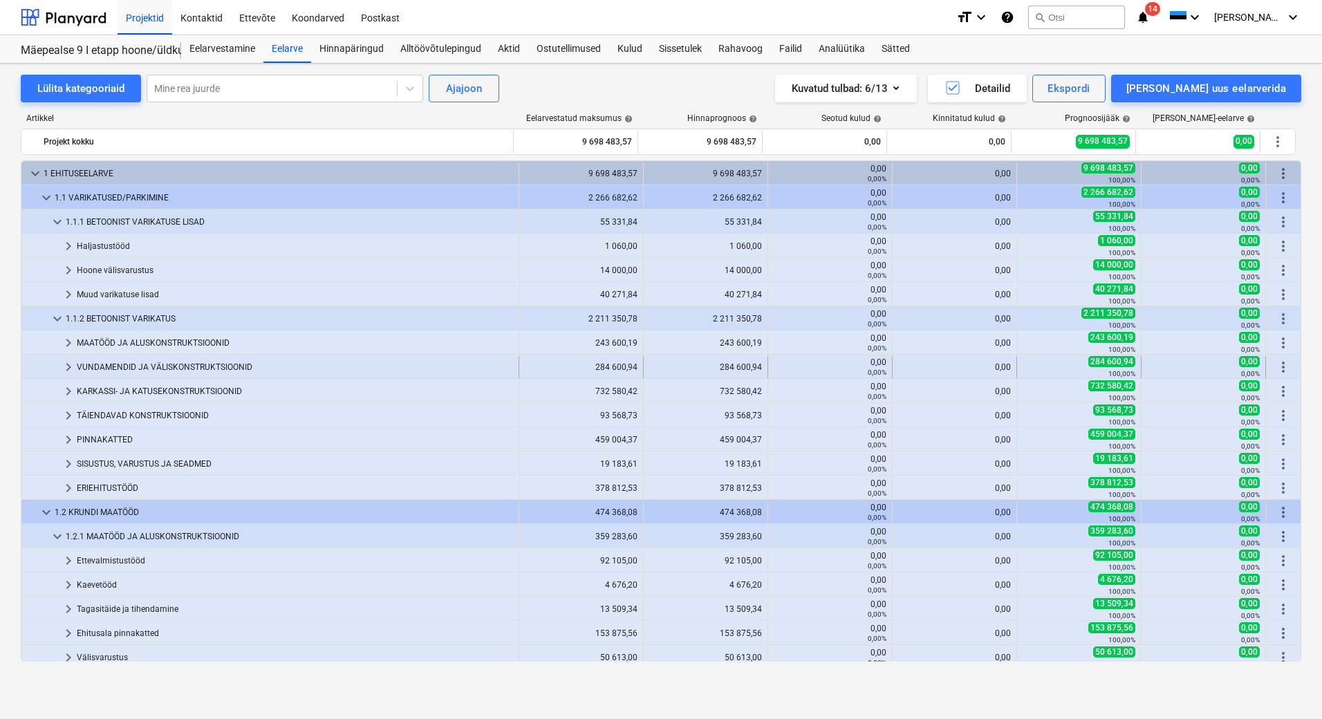
click at [174, 367] on div "VUNDAMENDID JA VÄLISKONSTRUKTSIOONID" at bounding box center [295, 367] width 436 height 22
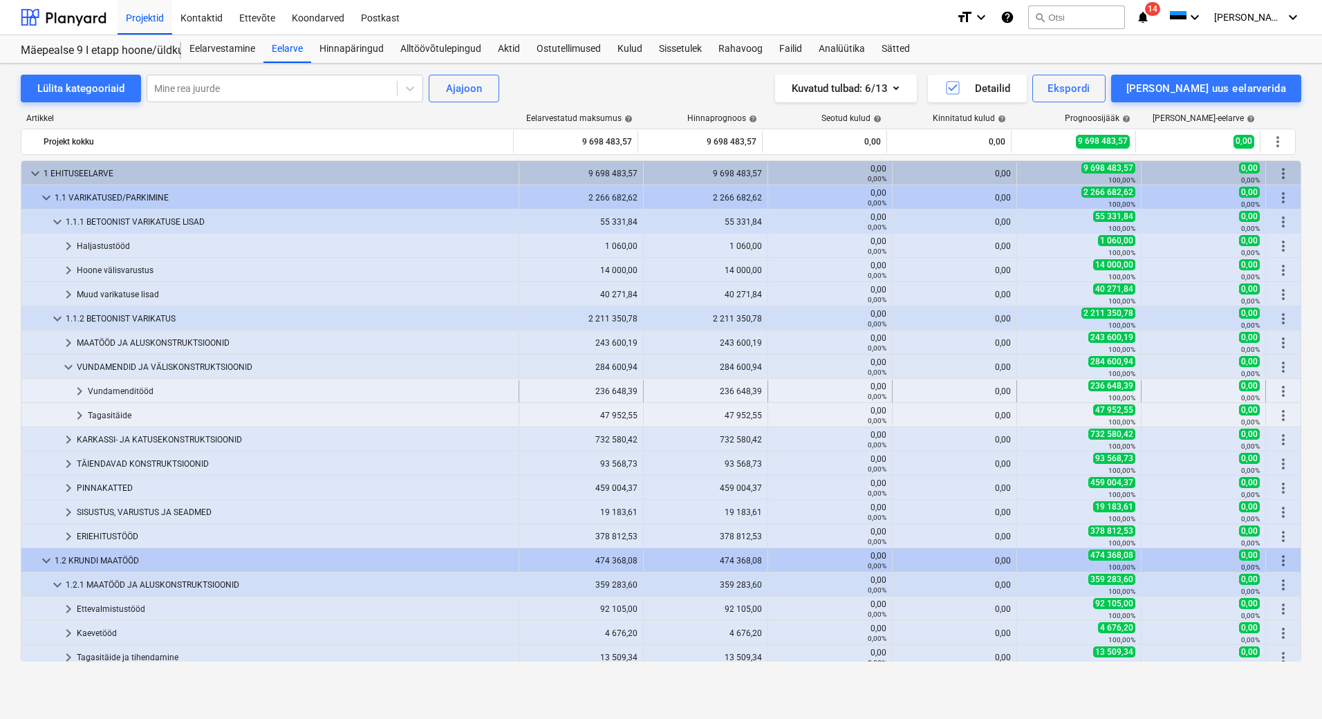
click at [143, 394] on div "Vundamenditööd" at bounding box center [300, 391] width 425 height 22
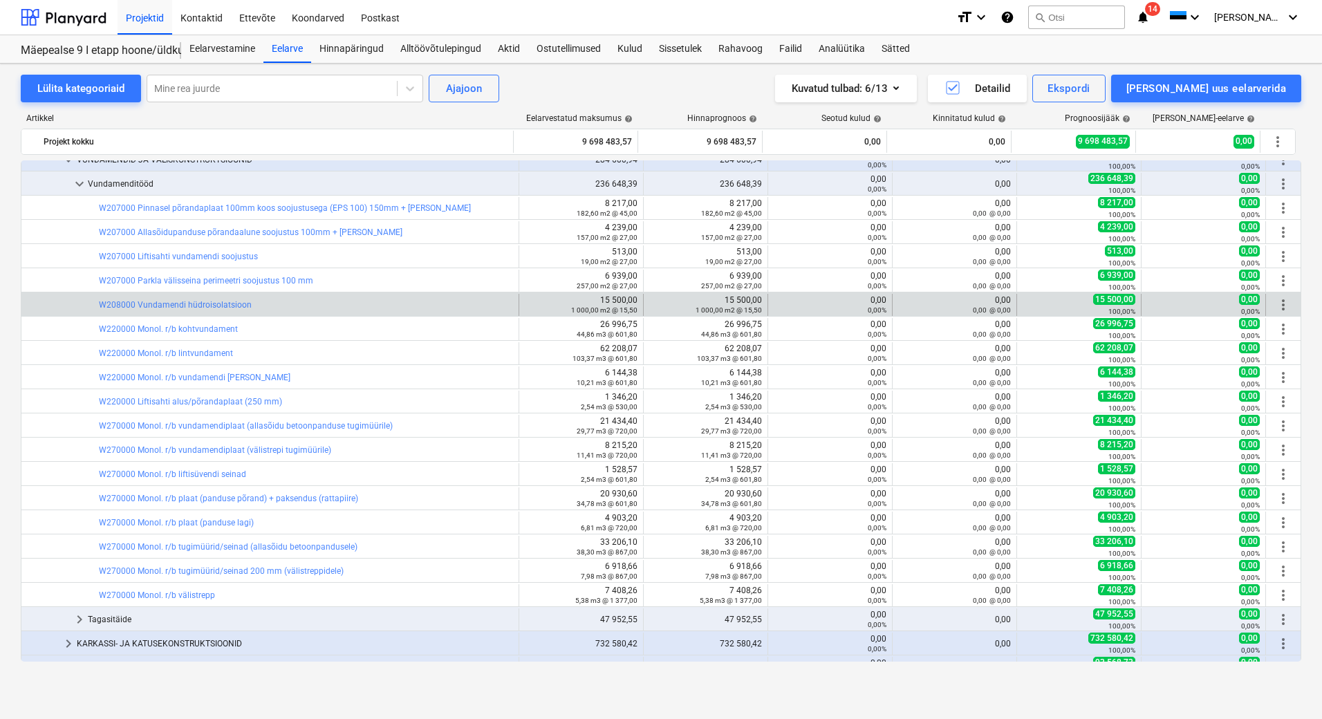
scroll to position [138, 0]
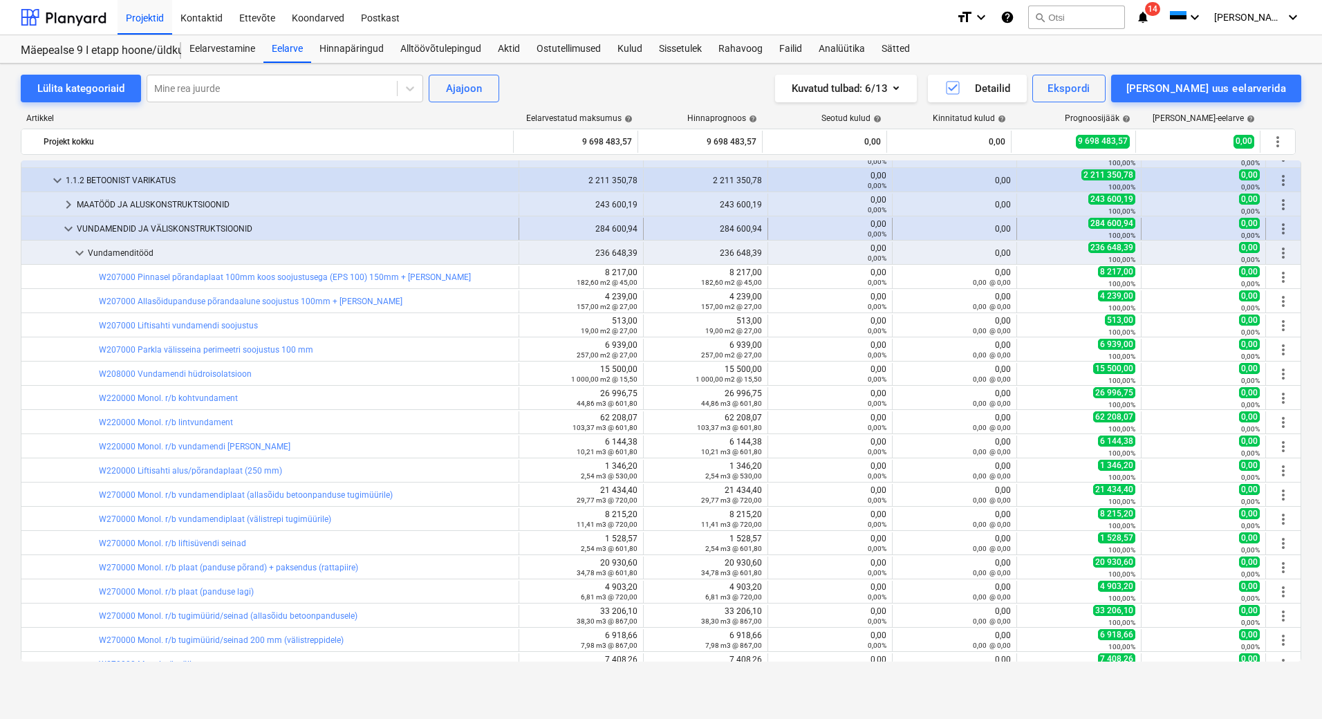
click at [147, 225] on div "VUNDAMENDID JA VÄLISKONSTRUKTSIOONID" at bounding box center [295, 229] width 436 height 22
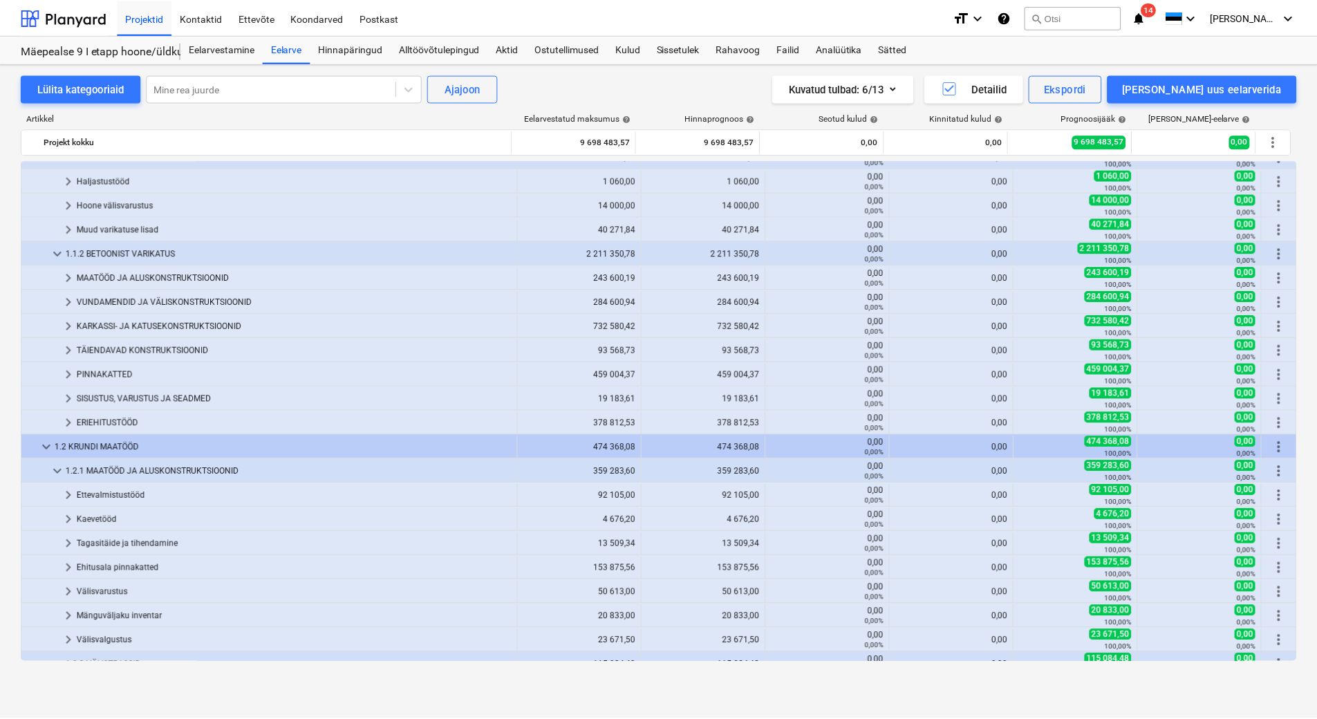
scroll to position [0, 0]
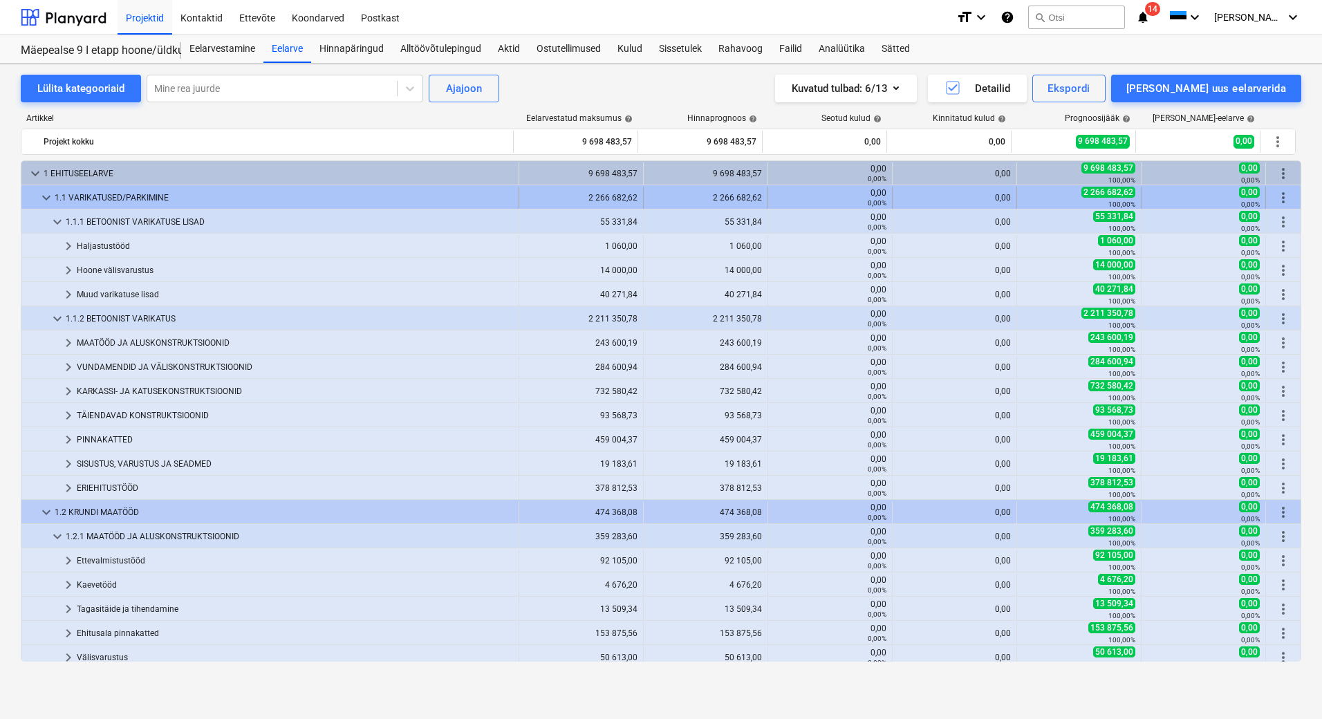
click at [46, 198] on span "keyboard_arrow_down" at bounding box center [46, 197] width 17 height 17
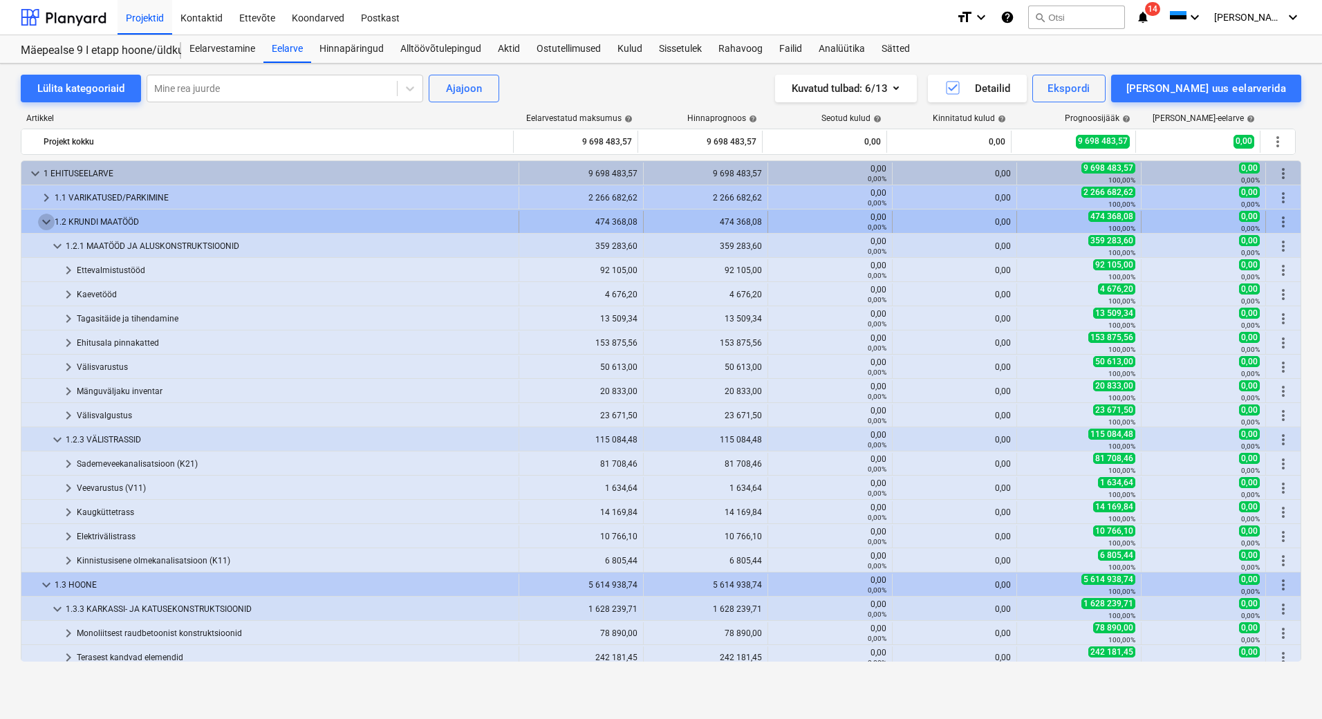
click at [43, 220] on span "keyboard_arrow_down" at bounding box center [46, 222] width 17 height 17
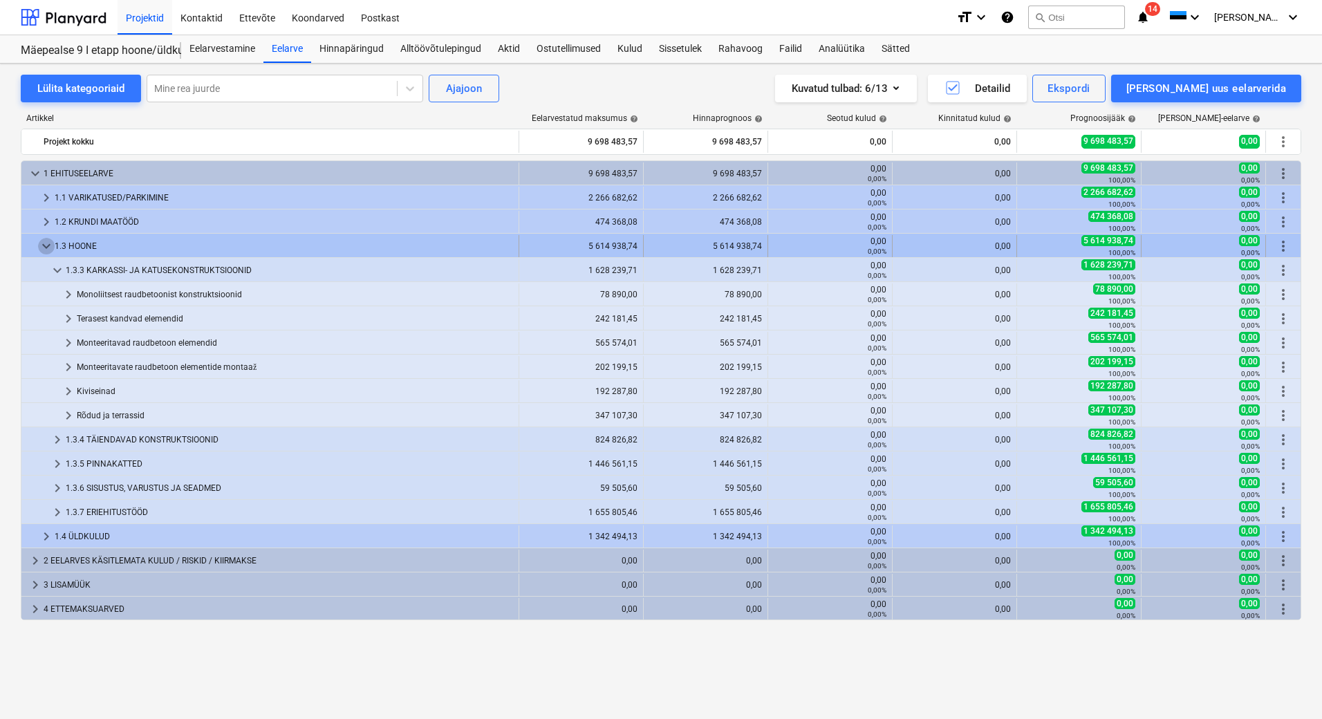
click at [41, 244] on span "keyboard_arrow_down" at bounding box center [46, 246] width 17 height 17
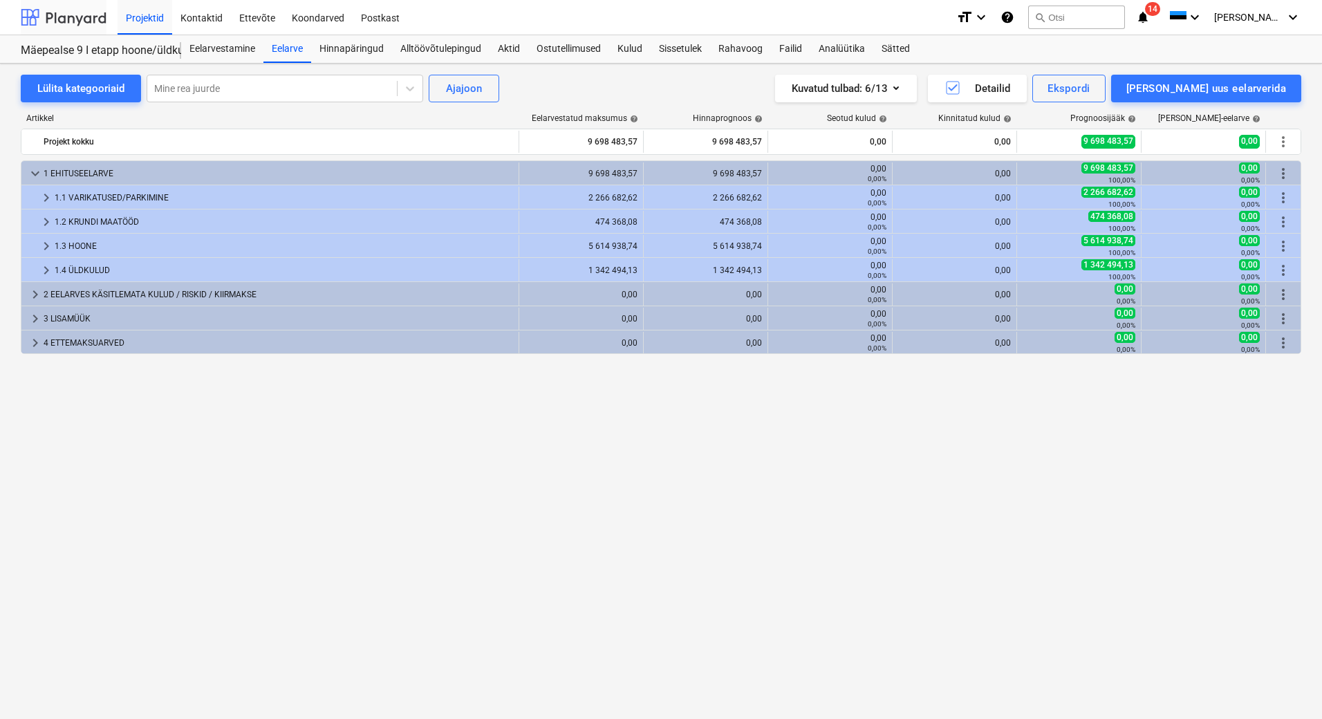
click at [91, 16] on div at bounding box center [64, 17] width 86 height 35
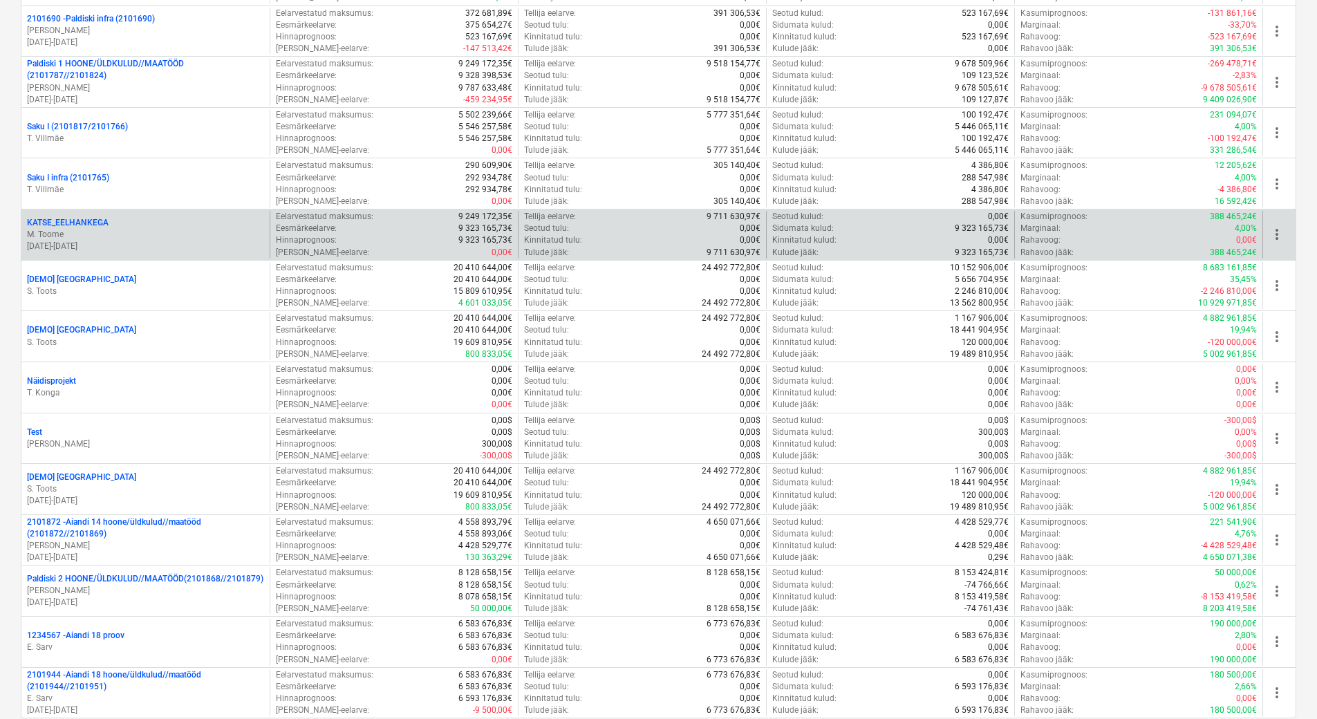
scroll to position [1618, 0]
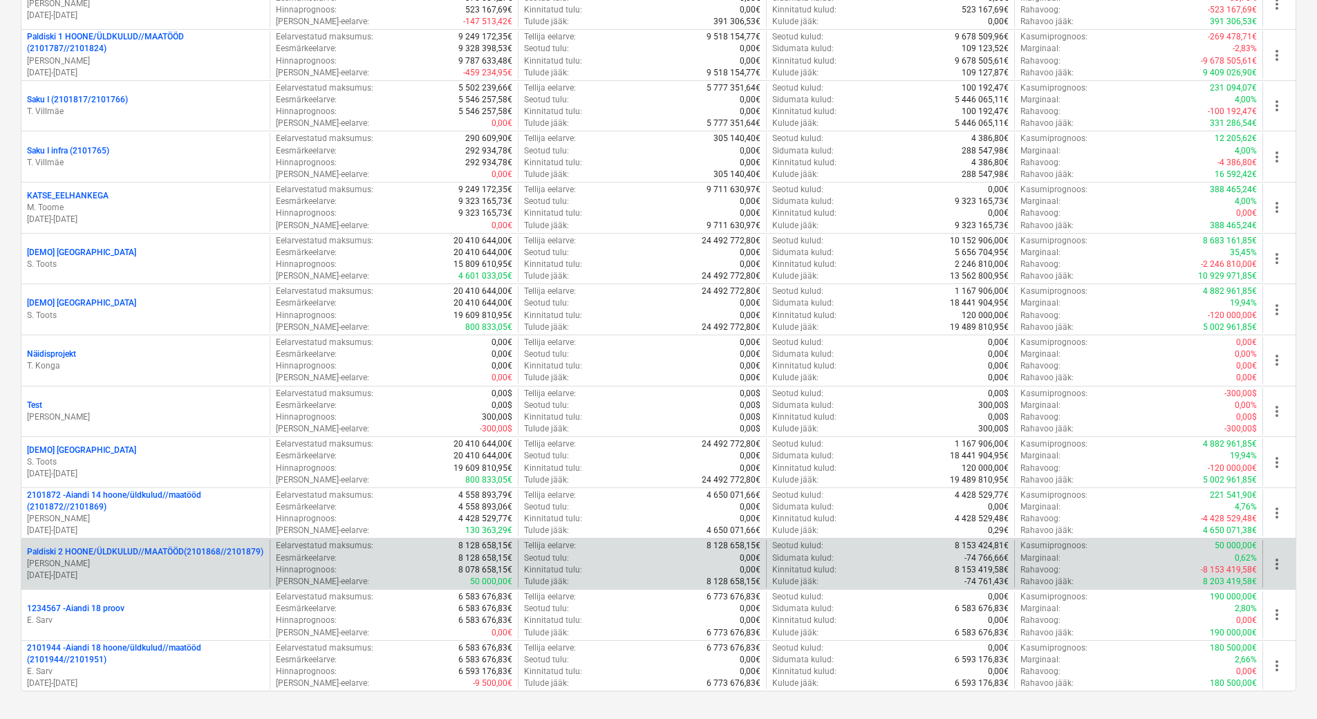
click at [167, 570] on p "[DATE] - [DATE]" at bounding box center [145, 576] width 237 height 12
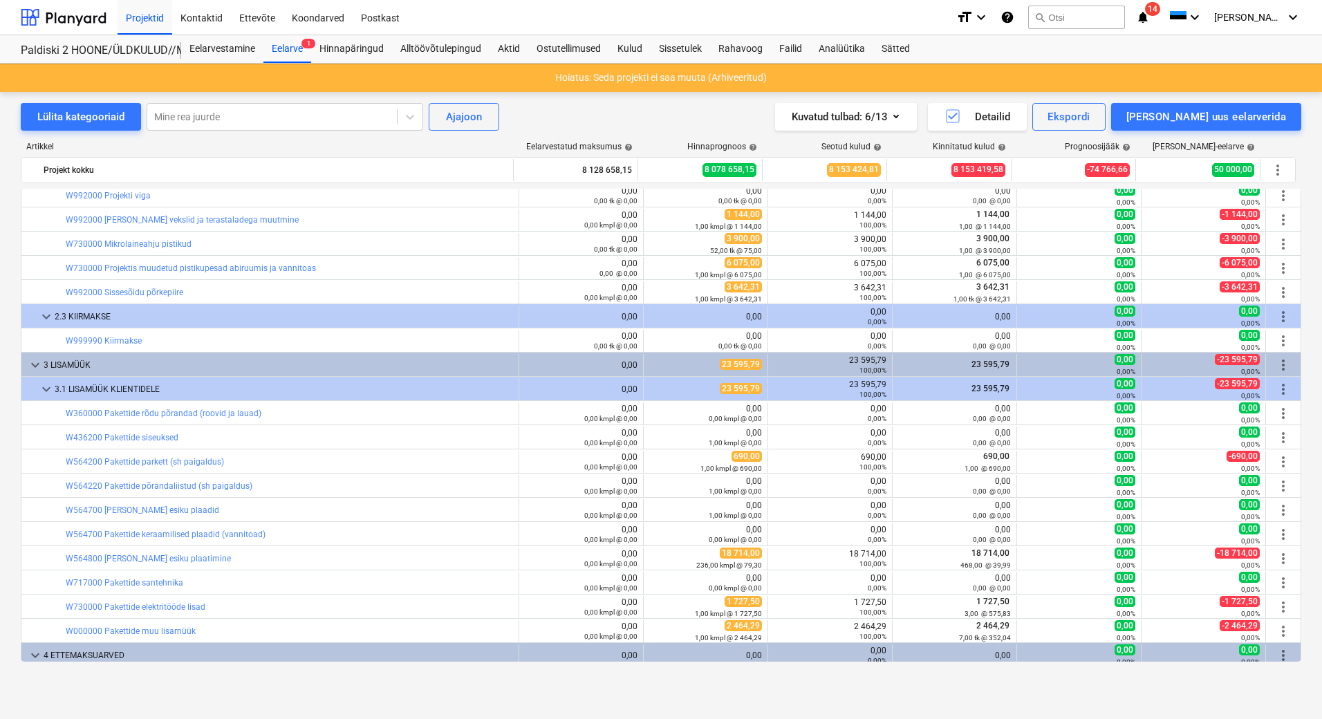
scroll to position [2746, 0]
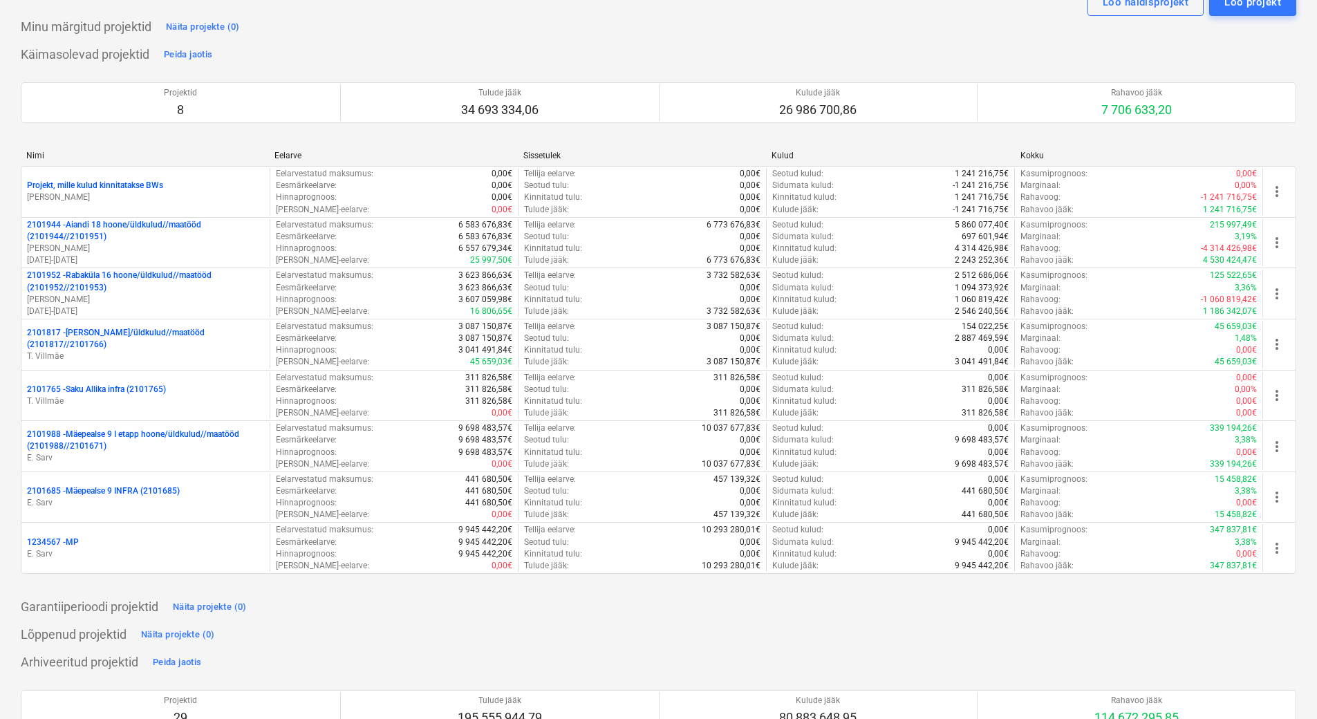
scroll to position [27, 0]
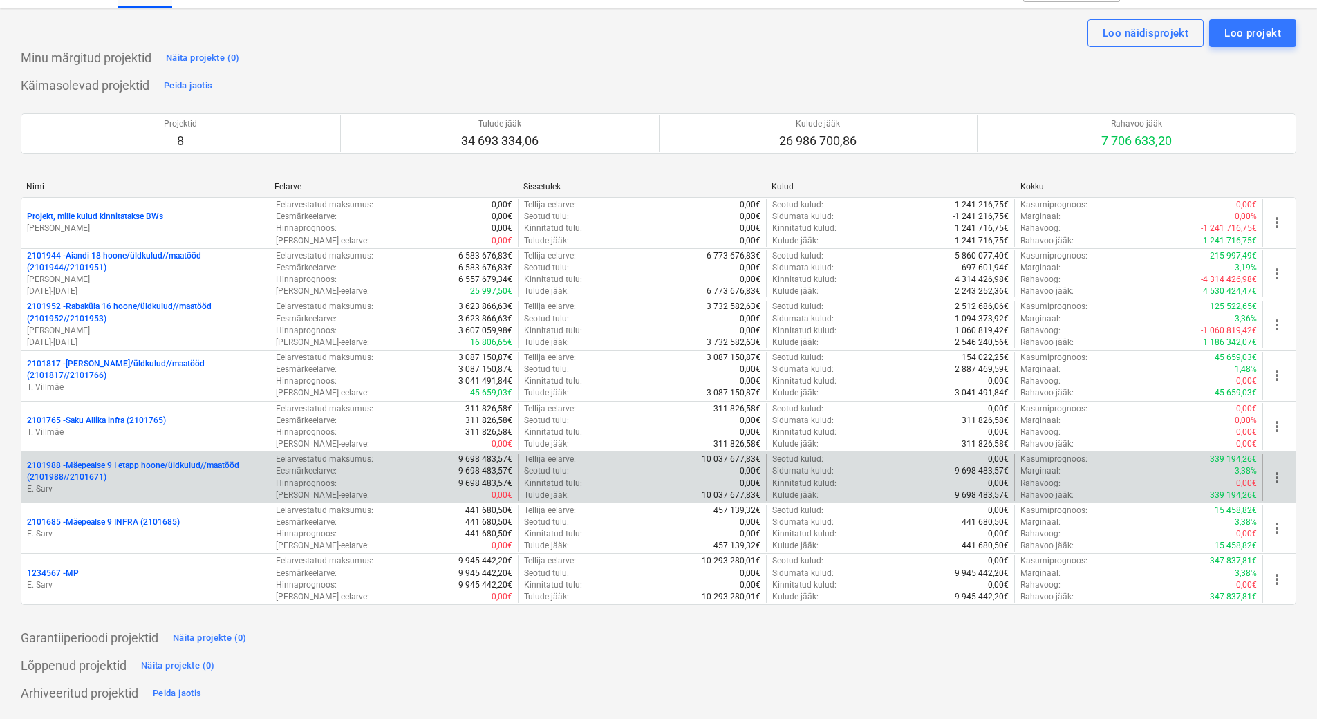
click at [141, 467] on p "2101988 - Mäepealse 9 I etapp hoone/üldkulud//maatööd (2101988//2101671)" at bounding box center [145, 472] width 237 height 24
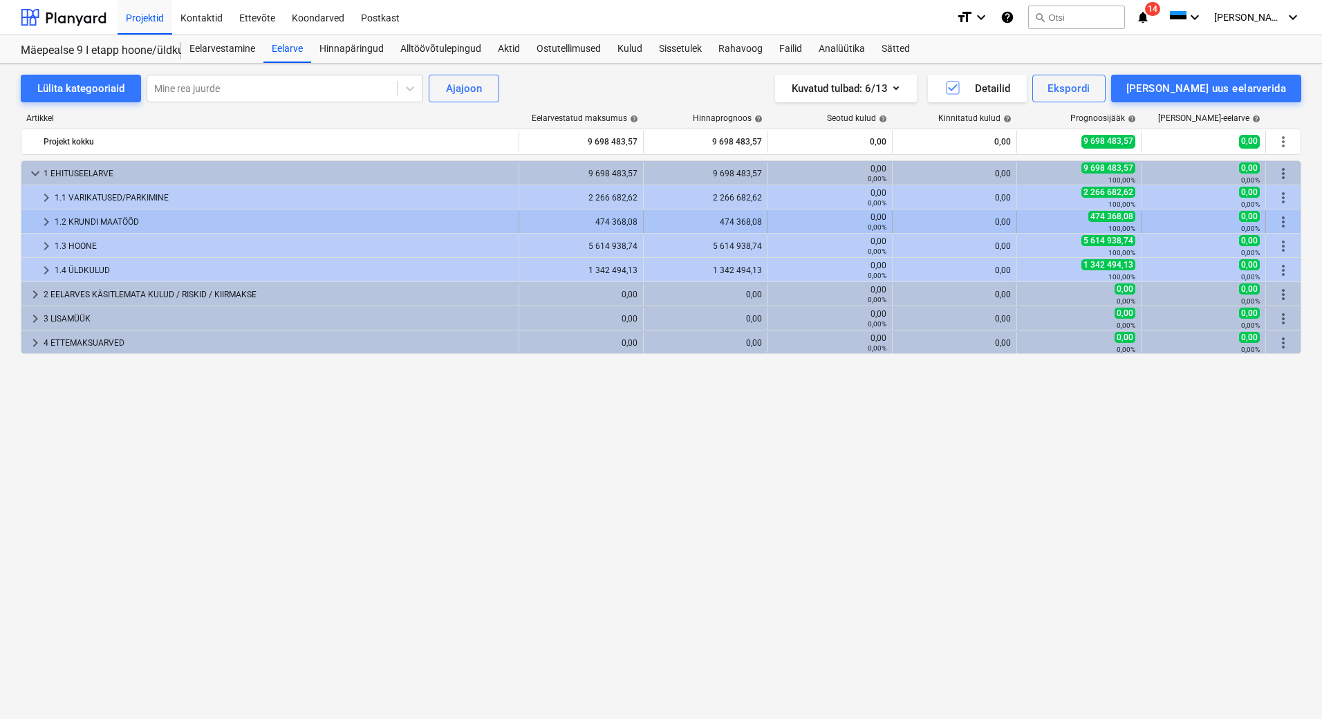
click at [133, 226] on div "1.2 KRUNDI MAATÖÖD" at bounding box center [284, 222] width 458 height 22
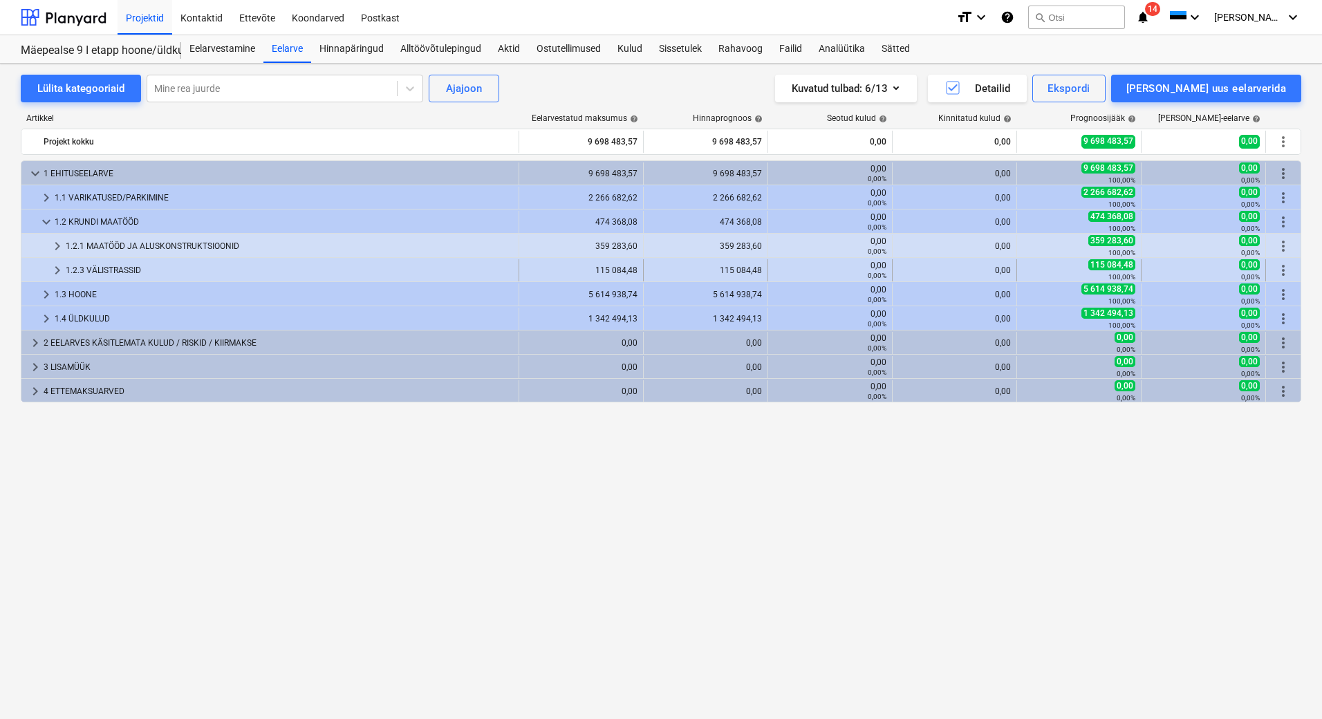
click at [133, 266] on div "1.2.3 VÄLISTRASSID" at bounding box center [289, 270] width 447 height 22
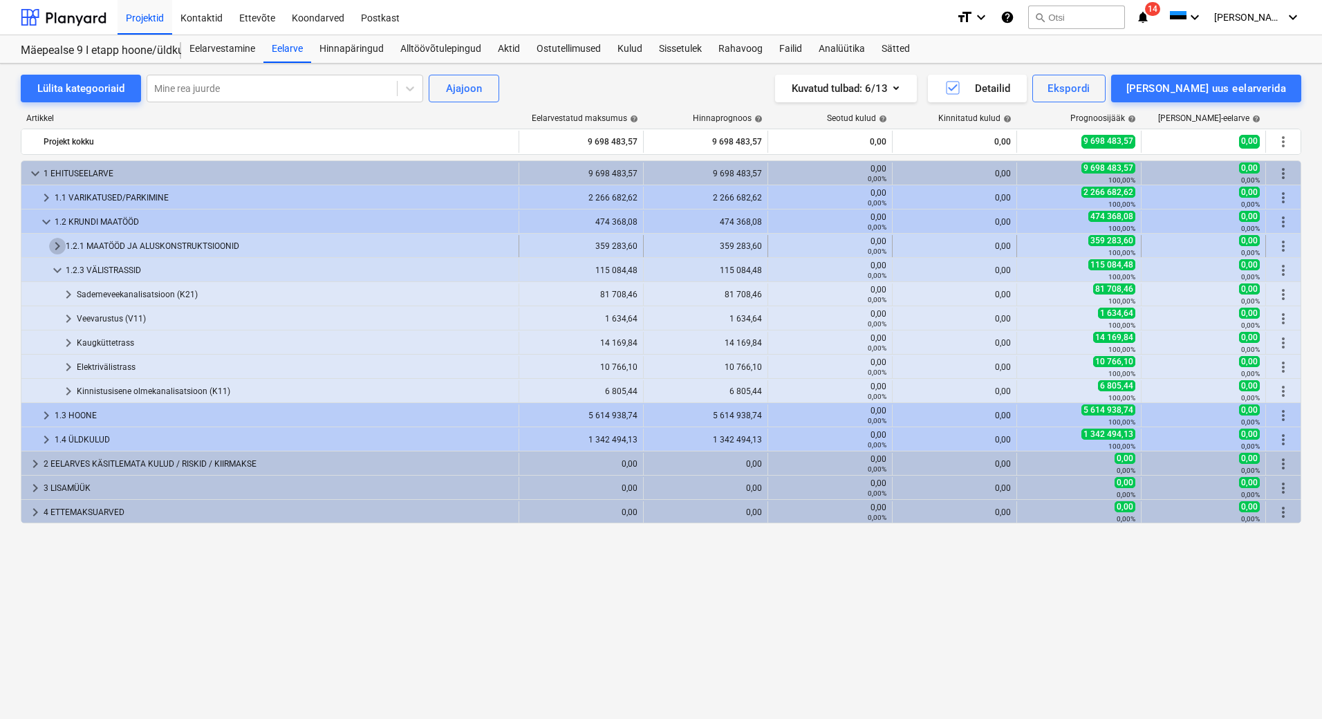
click at [57, 248] on span "keyboard_arrow_right" at bounding box center [57, 246] width 17 height 17
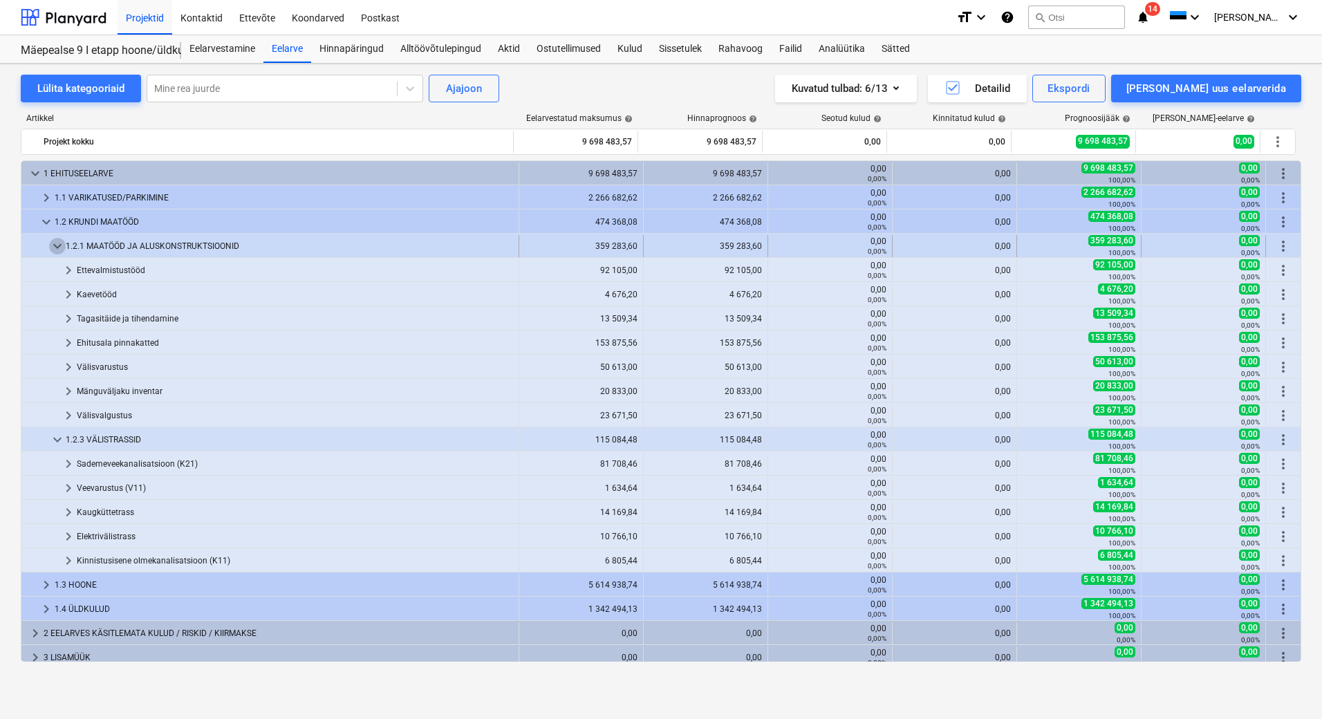
click at [59, 246] on span "keyboard_arrow_down" at bounding box center [57, 246] width 17 height 17
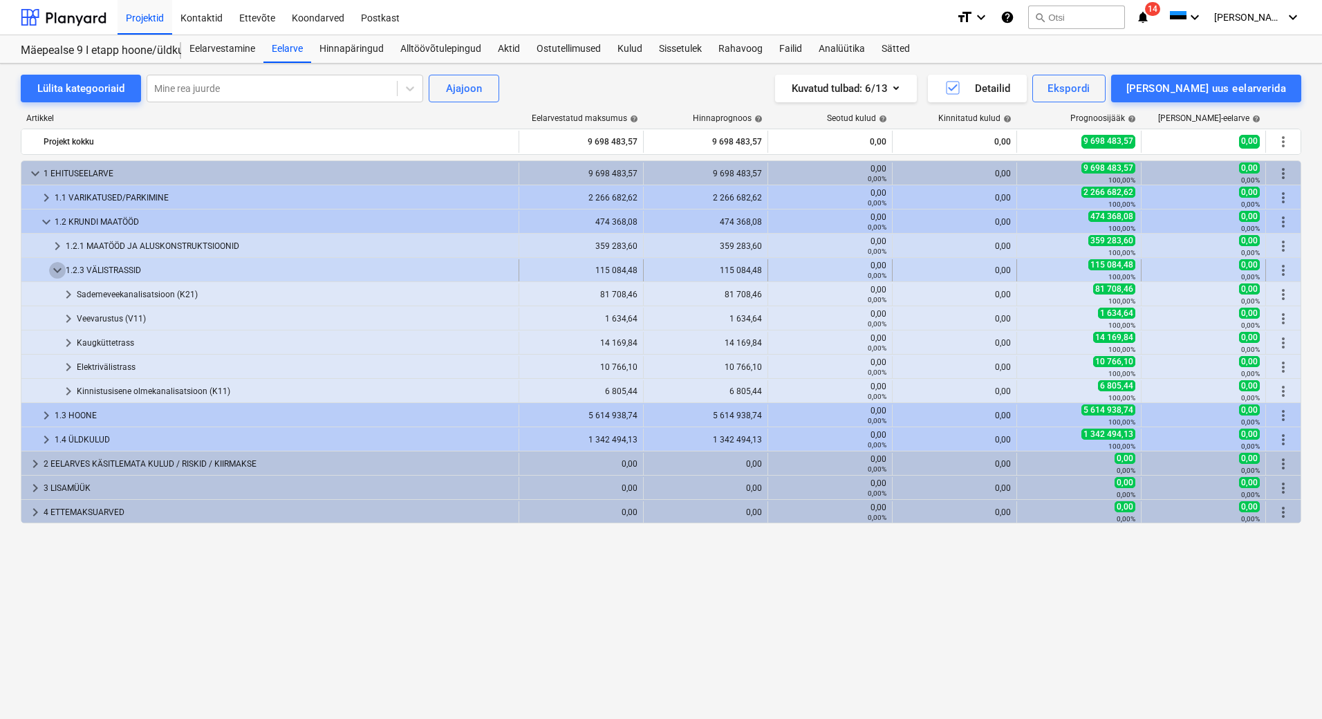
click at [58, 270] on span "keyboard_arrow_down" at bounding box center [57, 270] width 17 height 17
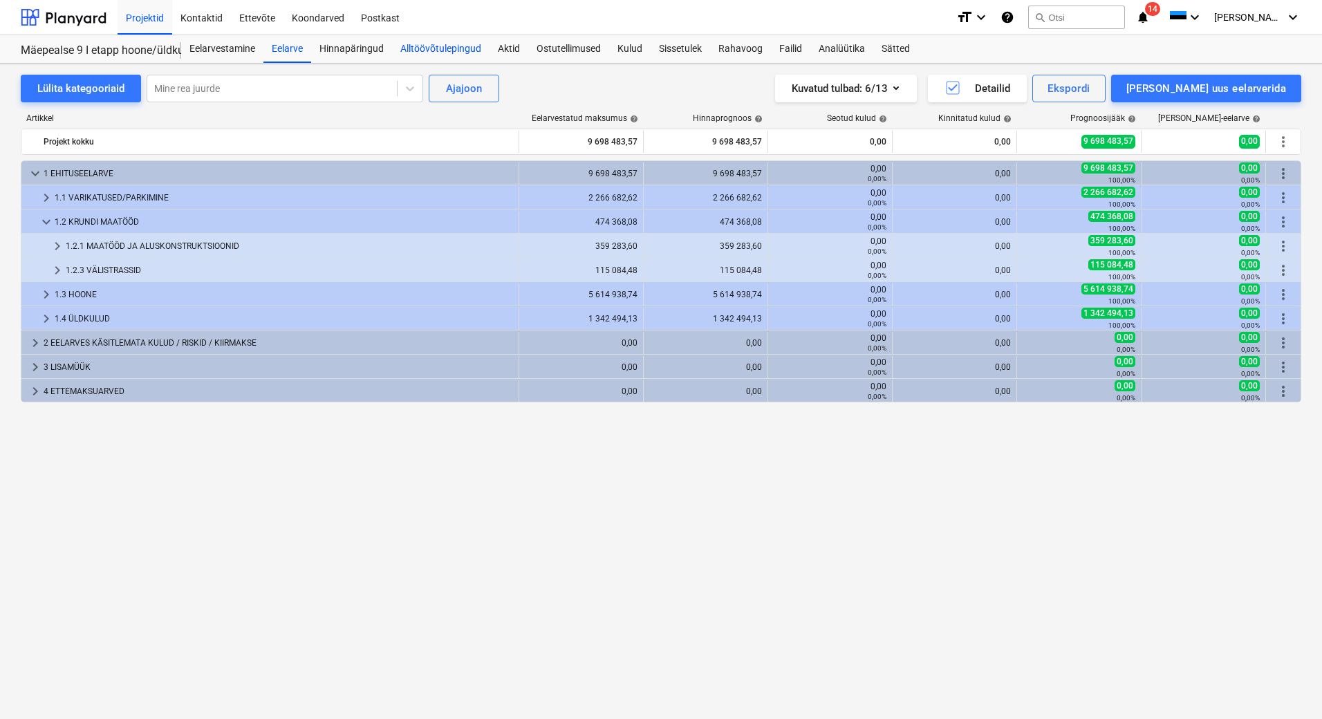
click at [450, 47] on div "Alltöövõtulepingud" at bounding box center [441, 49] width 98 height 28
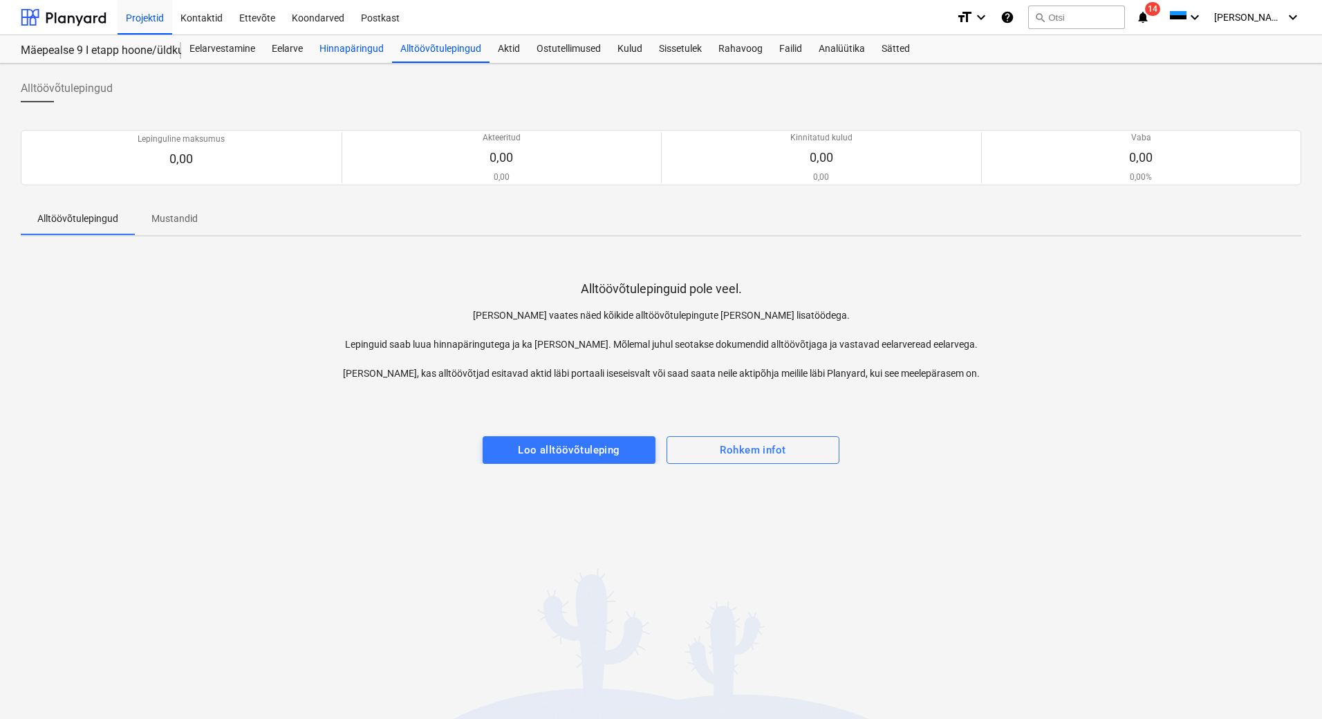
click at [351, 43] on div "Hinnapäringud" at bounding box center [351, 49] width 81 height 28
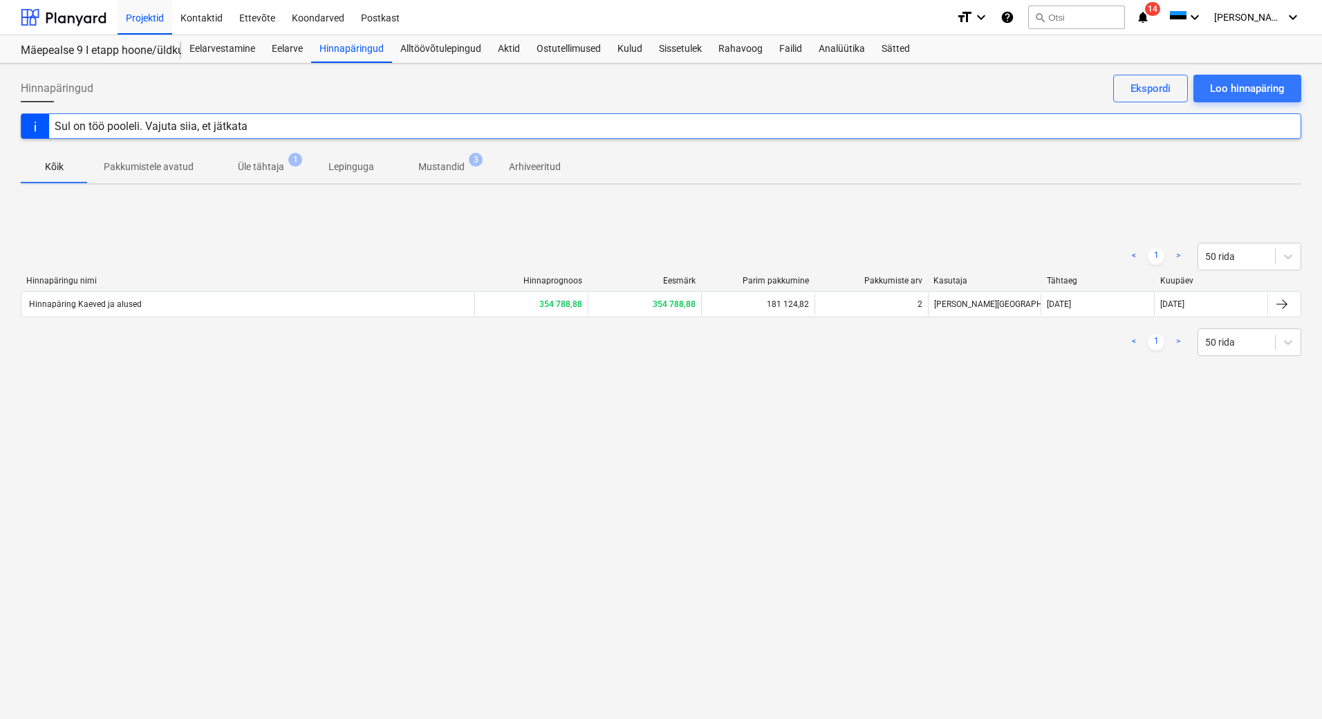
click at [448, 165] on p "Mustandid" at bounding box center [441, 167] width 46 height 15
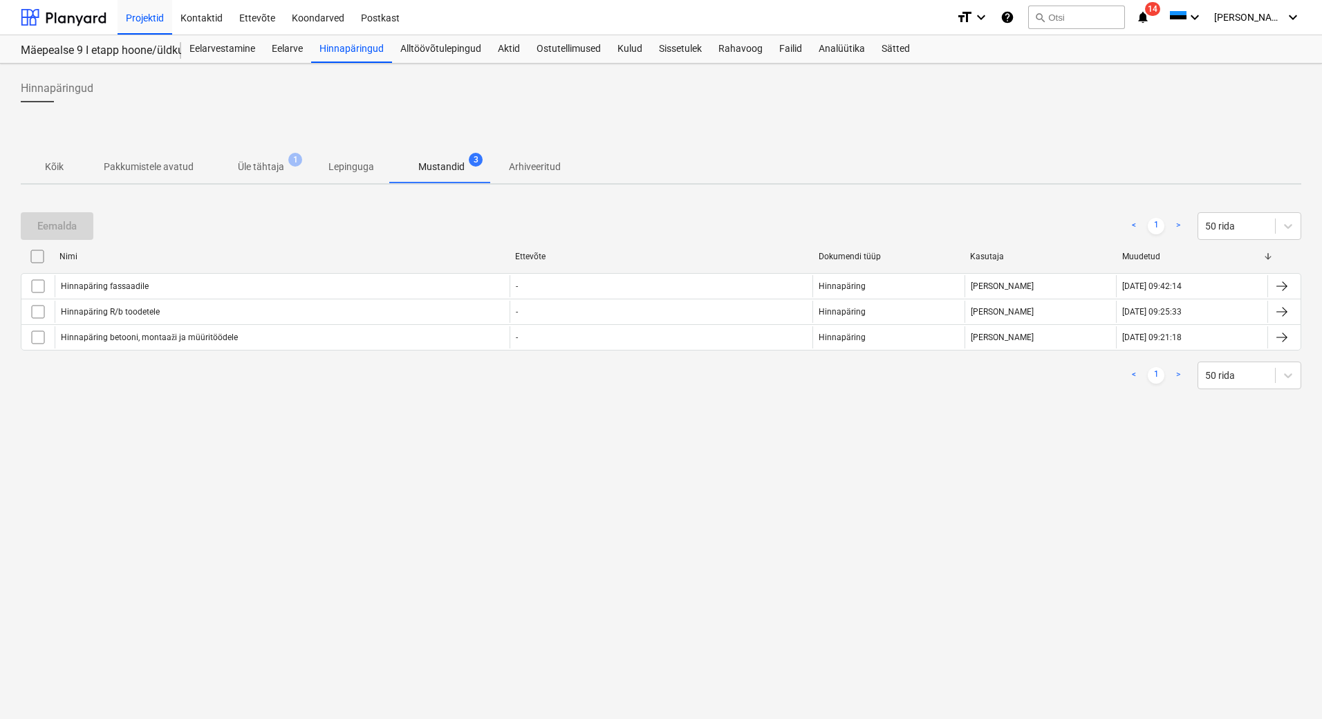
click at [246, 172] on p "Üle tähtaja" at bounding box center [261, 167] width 46 height 15
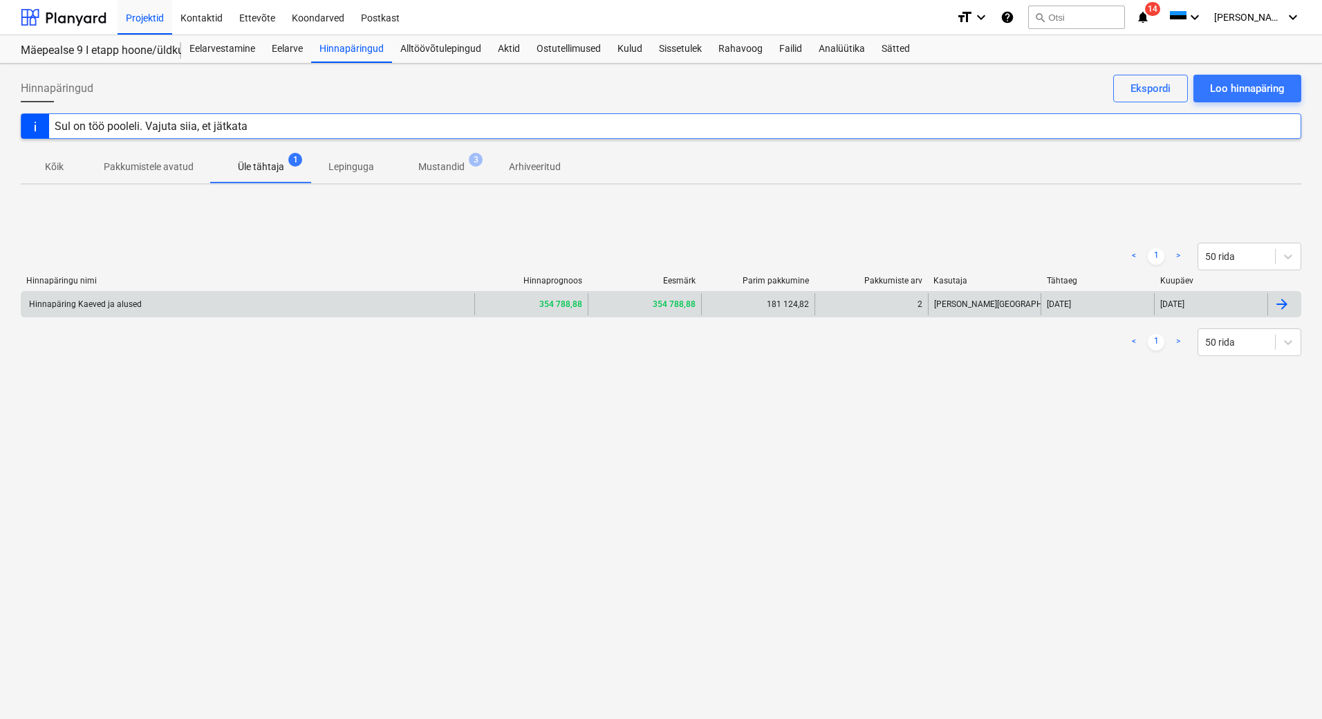
click at [1286, 306] on div at bounding box center [1282, 304] width 17 height 17
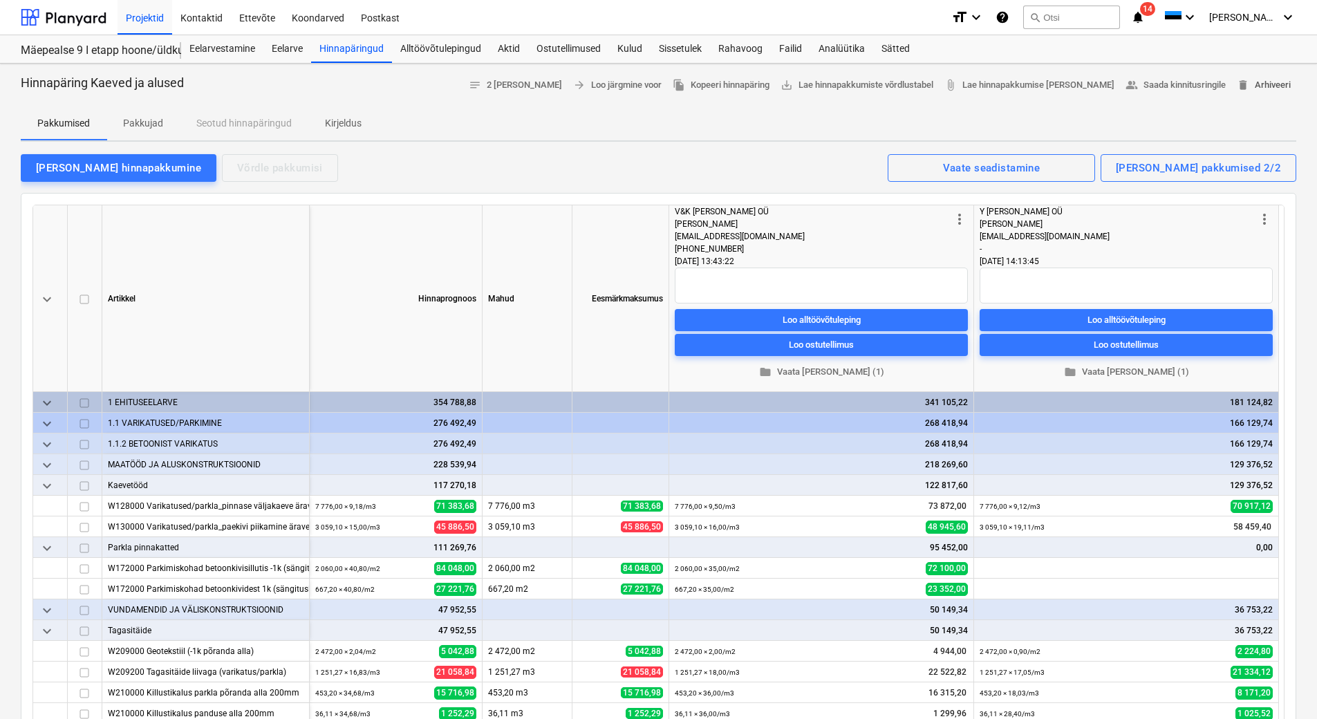
click at [1268, 81] on span "delete Arhiveeri" at bounding box center [1264, 85] width 54 height 16
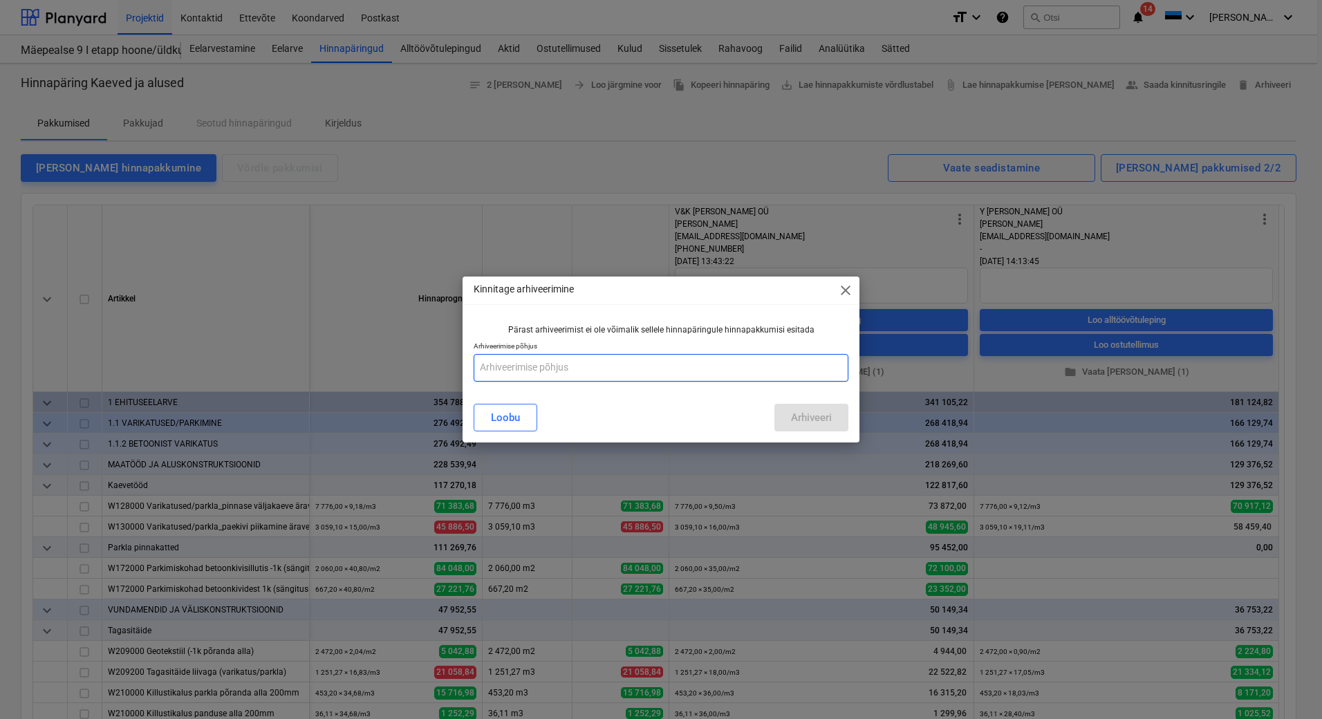
click at [622, 371] on input "text" at bounding box center [661, 368] width 375 height 28
click at [638, 369] on input "Planyardi eelarve uuesti sisestanine" at bounding box center [661, 368] width 375 height 28
drag, startPoint x: 654, startPoint y: 375, endPoint x: 479, endPoint y: 375, distance: 175.0
click at [479, 375] on input "Planyardi eelarve uuesti sisestamine" at bounding box center [661, 368] width 375 height 28
type input "Planyardi eelarve uuesti sisestamine"
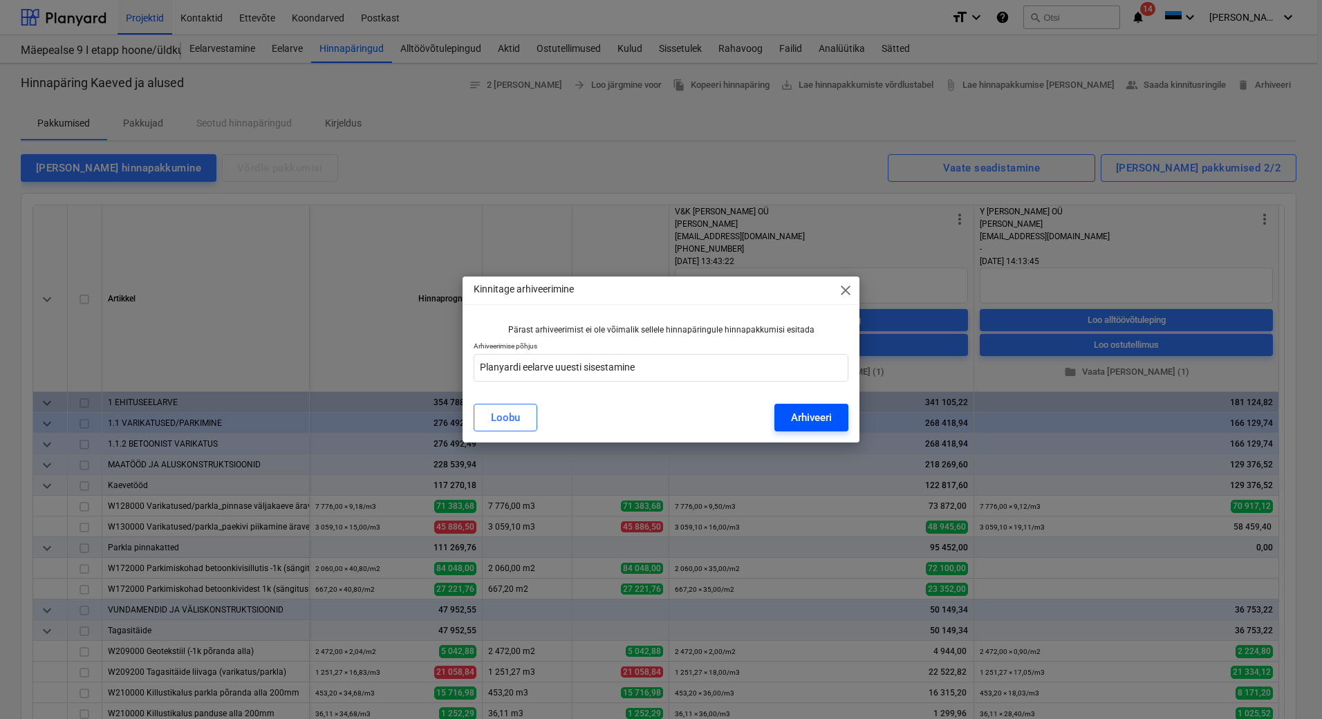
click at [818, 416] on div "Arhiveeri" at bounding box center [811, 418] width 41 height 18
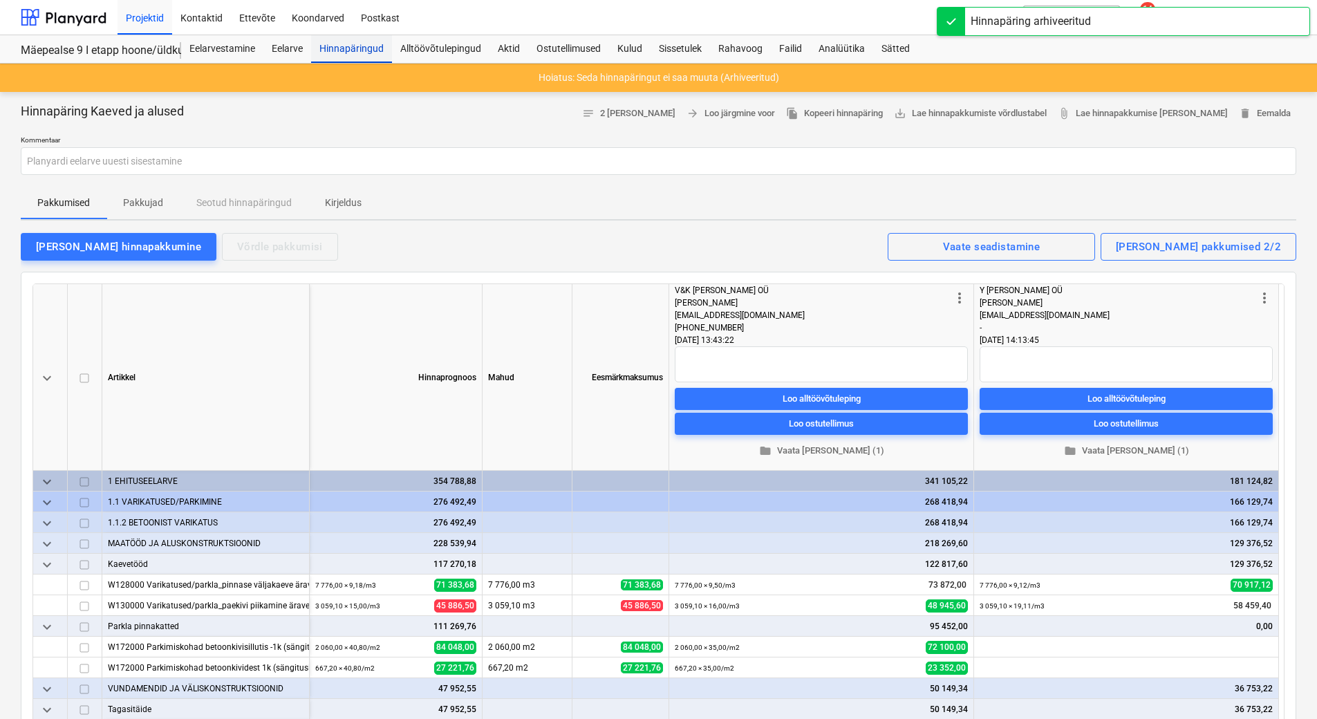
click at [341, 46] on div "Hinnapäringud" at bounding box center [351, 49] width 81 height 28
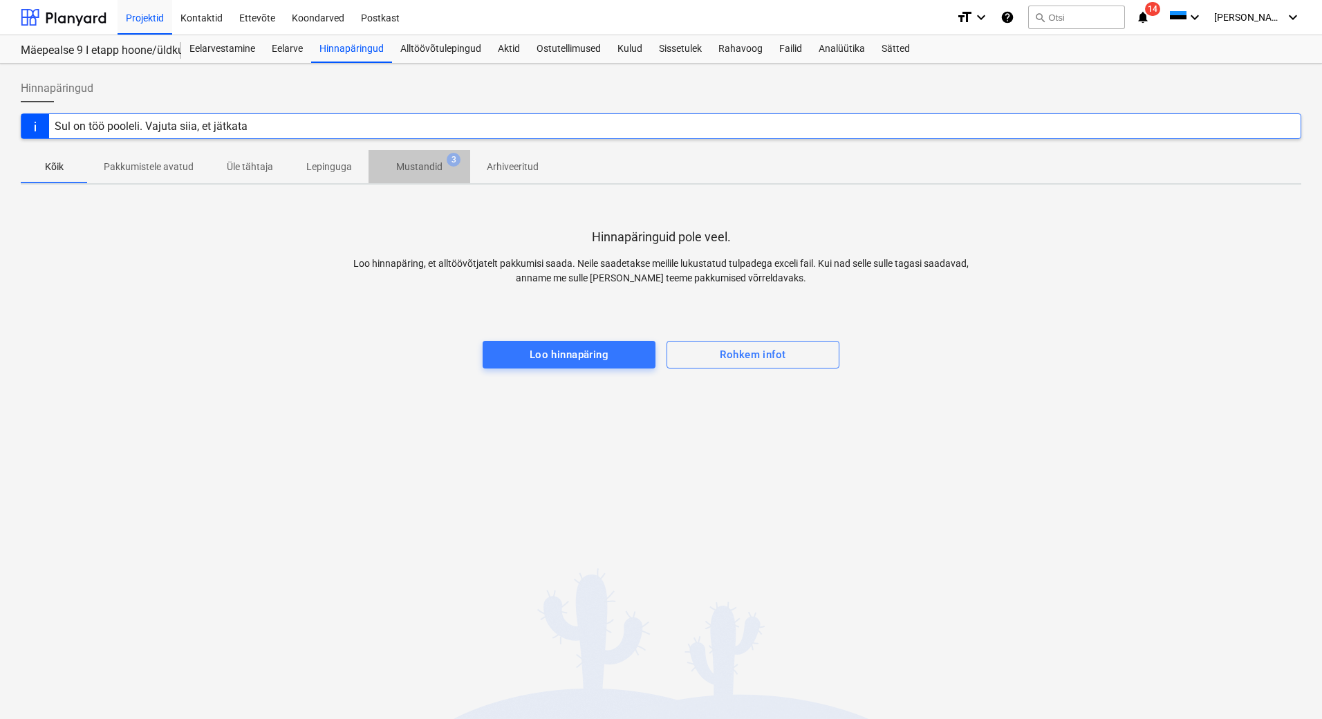
click at [429, 172] on p "Mustandid" at bounding box center [419, 167] width 46 height 15
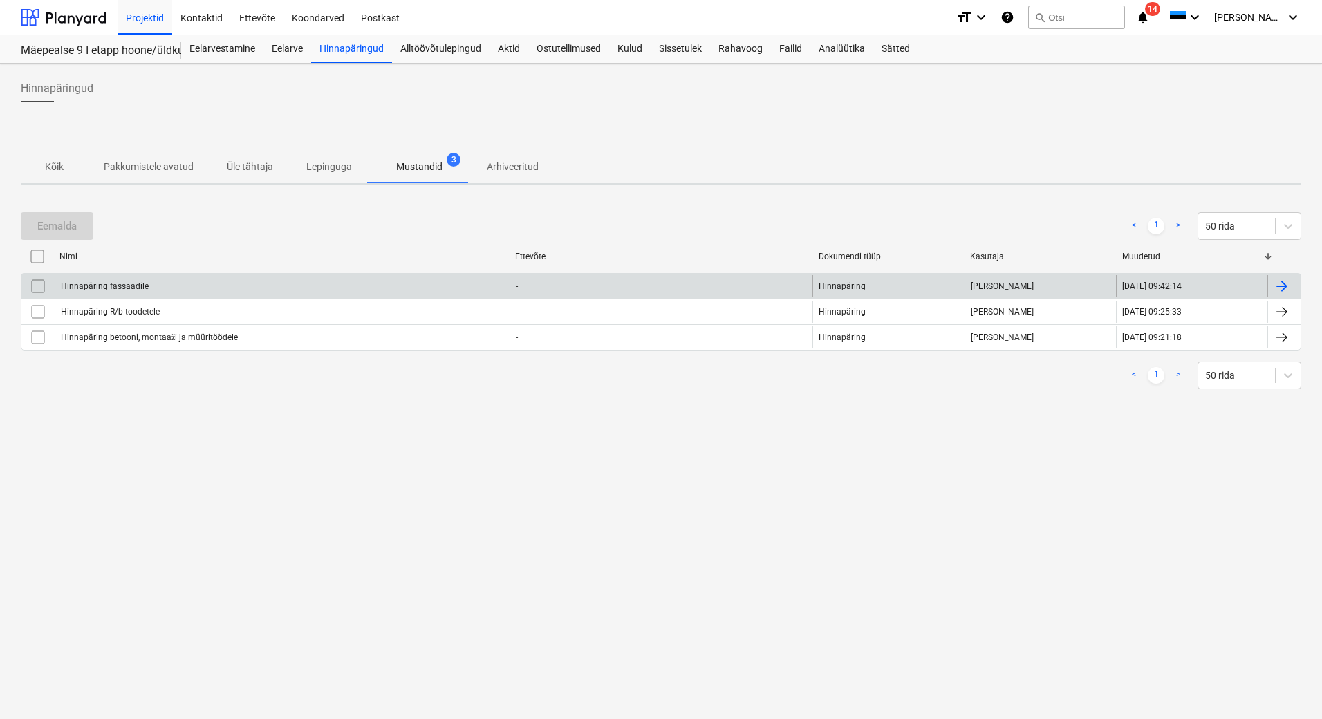
click at [1275, 279] on div at bounding box center [1282, 286] width 17 height 17
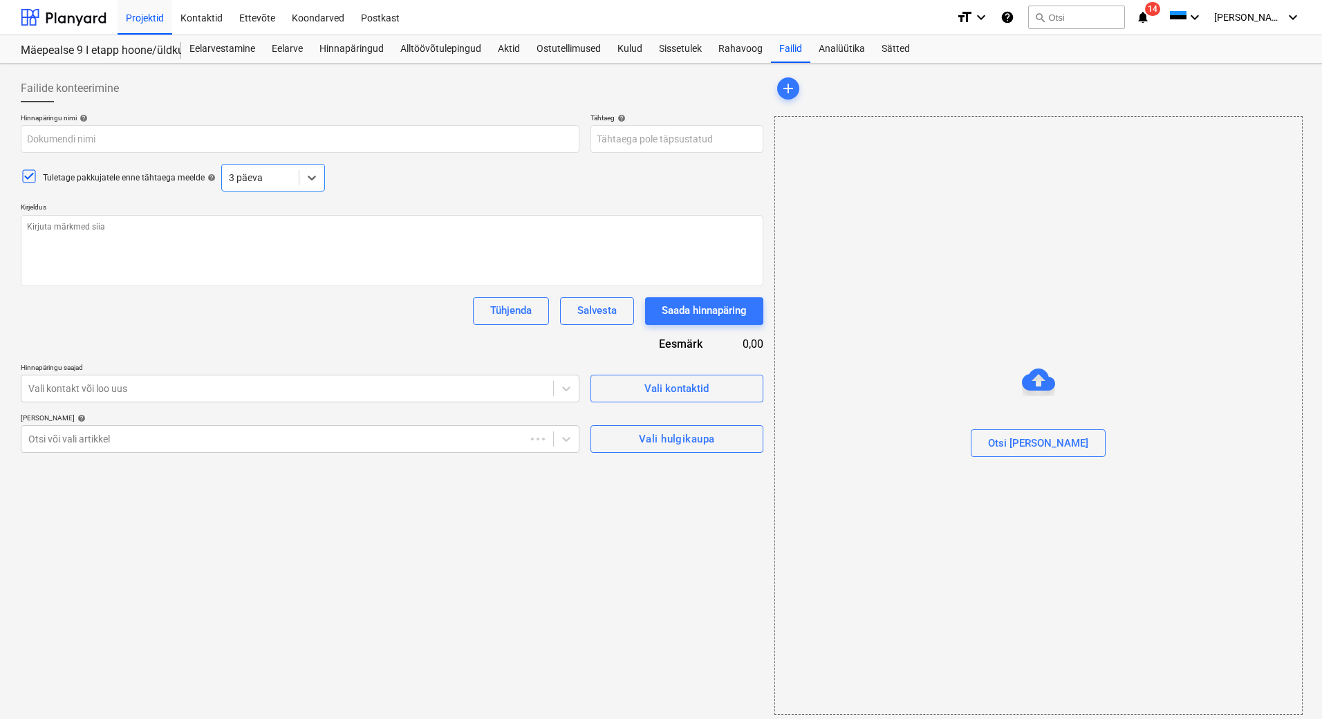
type textarea "x"
type input "Hinnapäring fassaadile"
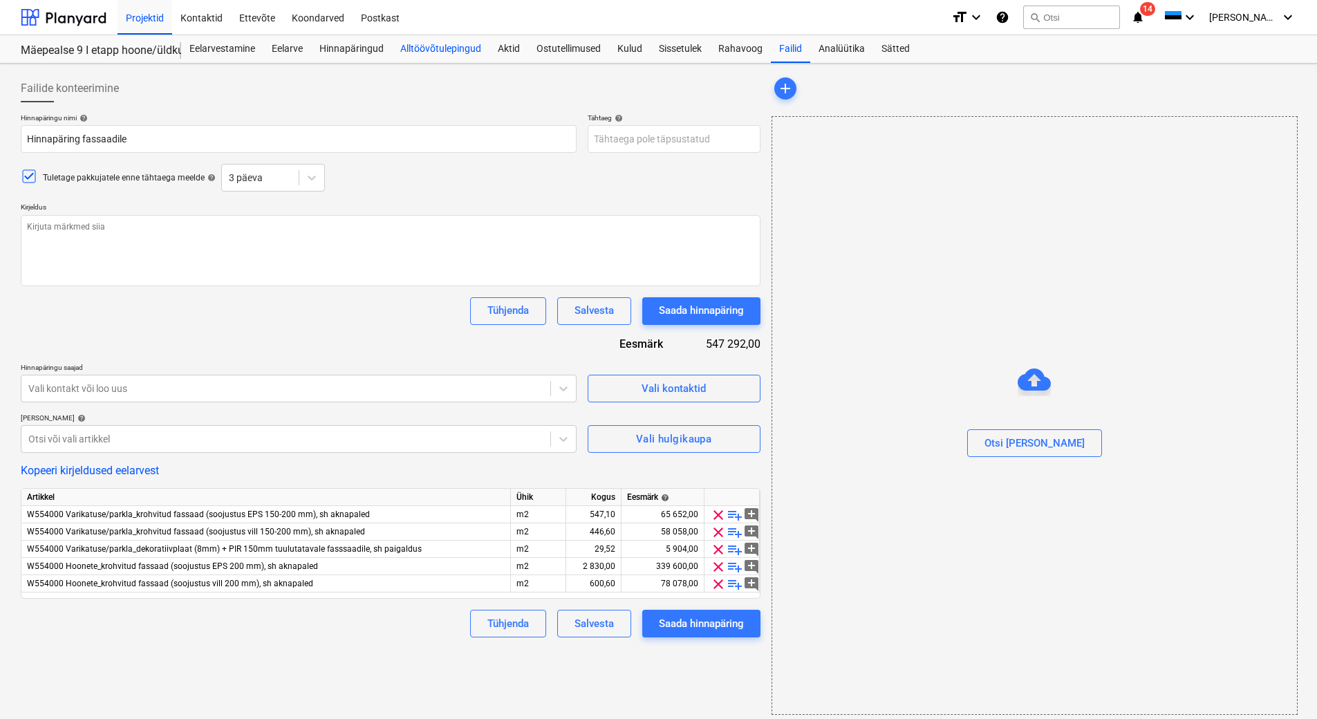
click at [417, 51] on div "Alltöövõtulepingud" at bounding box center [441, 49] width 98 height 28
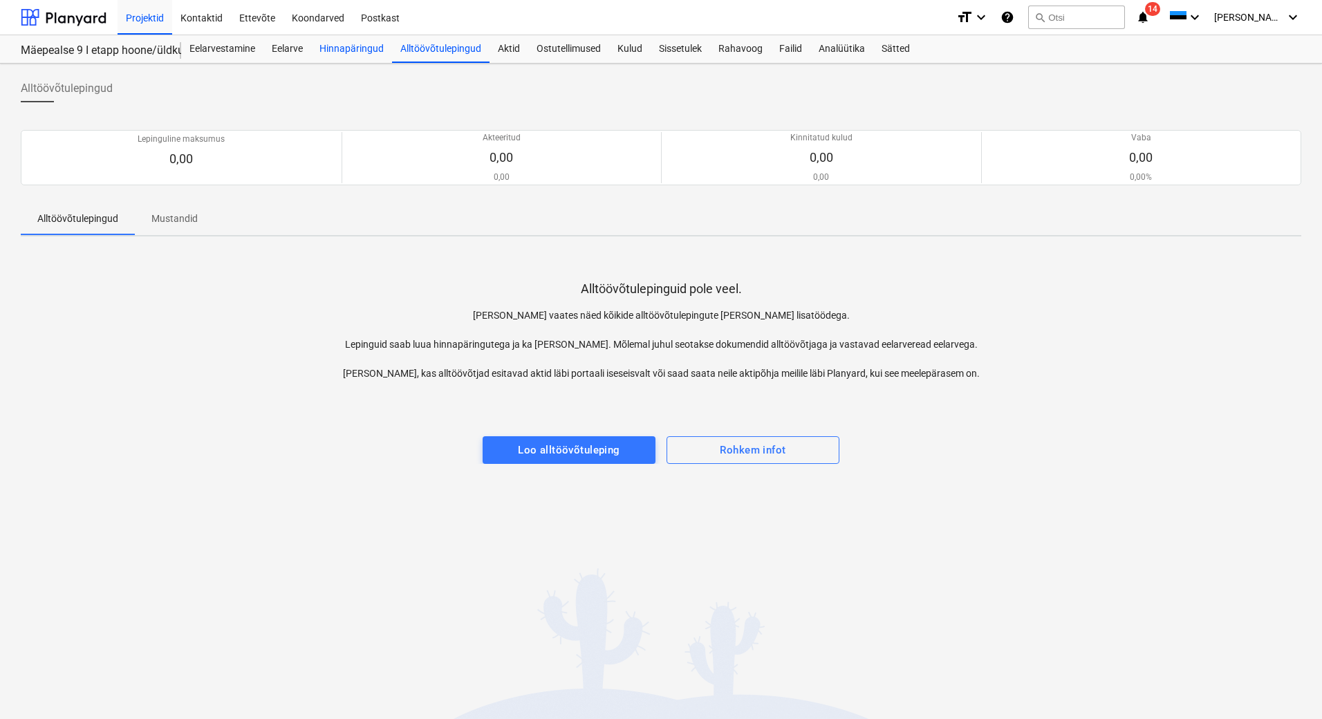
click at [359, 53] on div "Hinnapäringud" at bounding box center [351, 49] width 81 height 28
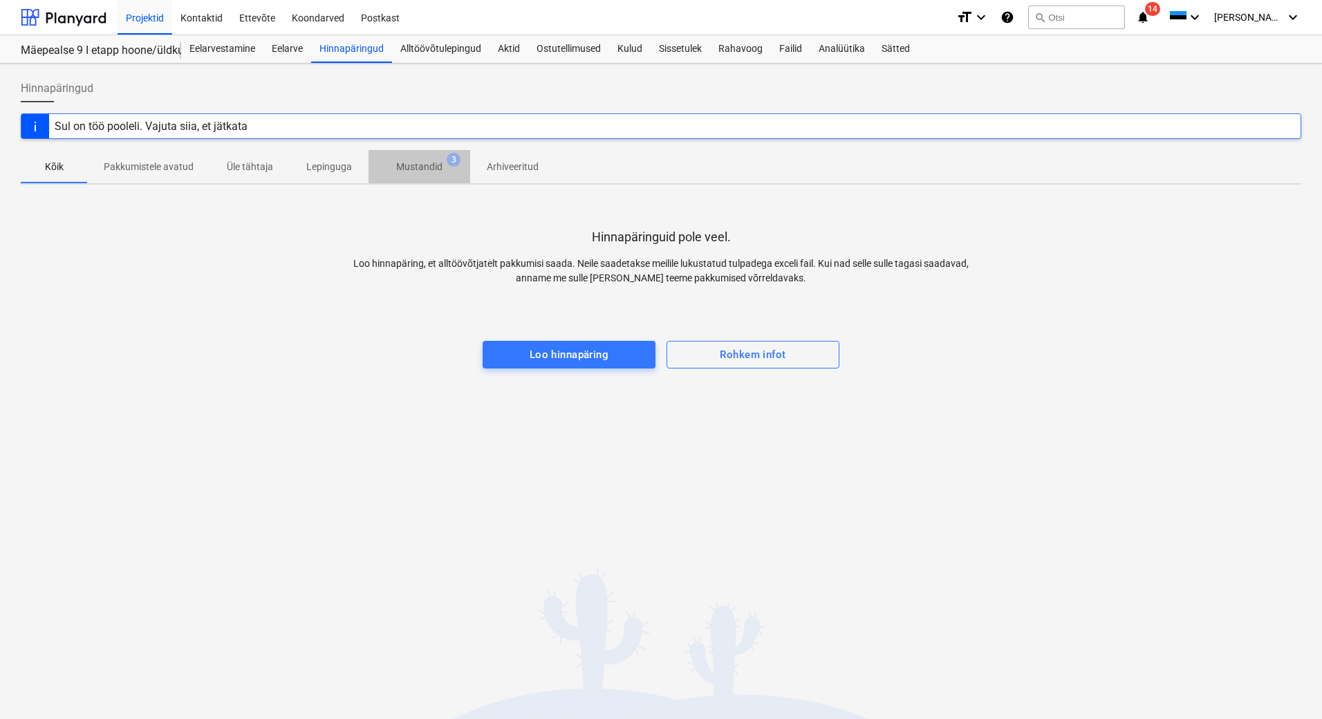
click at [415, 169] on p "Mustandid" at bounding box center [419, 167] width 46 height 15
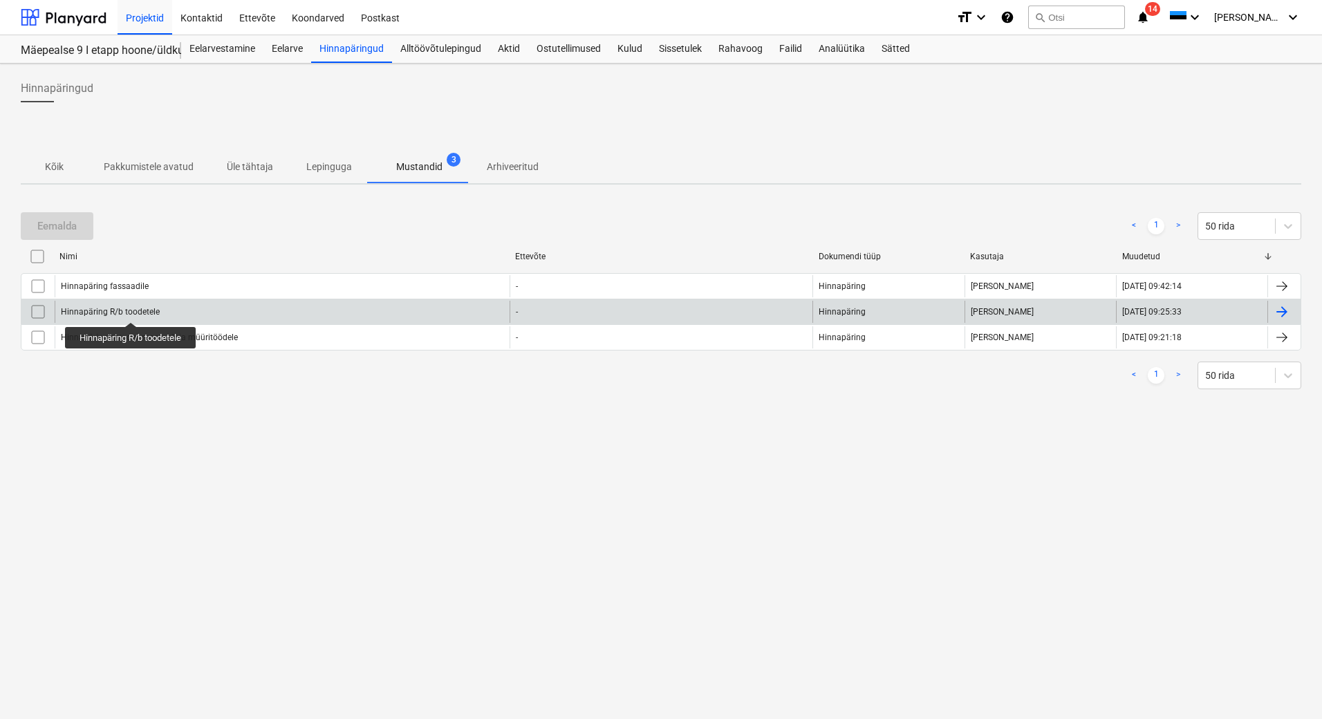
click at [132, 310] on div "Hinnapäring R/b toodetele" at bounding box center [110, 312] width 99 height 10
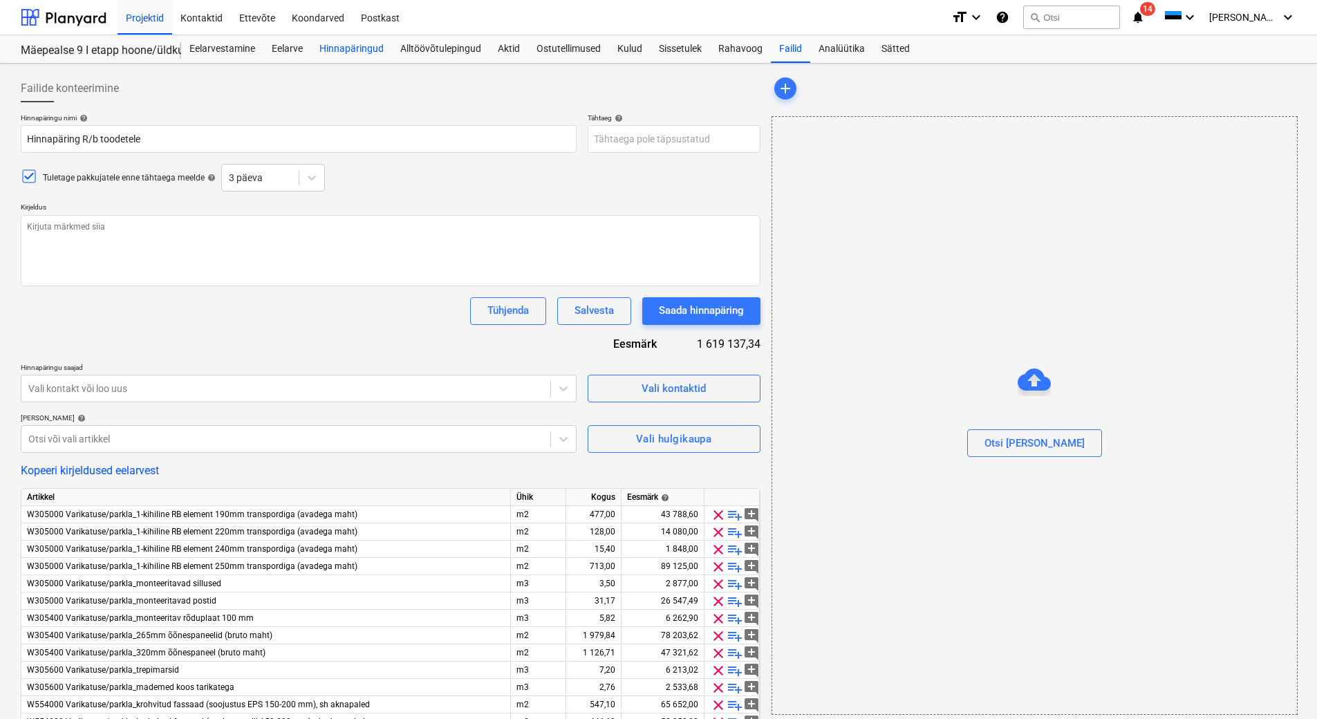
click at [346, 50] on div "Hinnapäringud" at bounding box center [351, 49] width 81 height 28
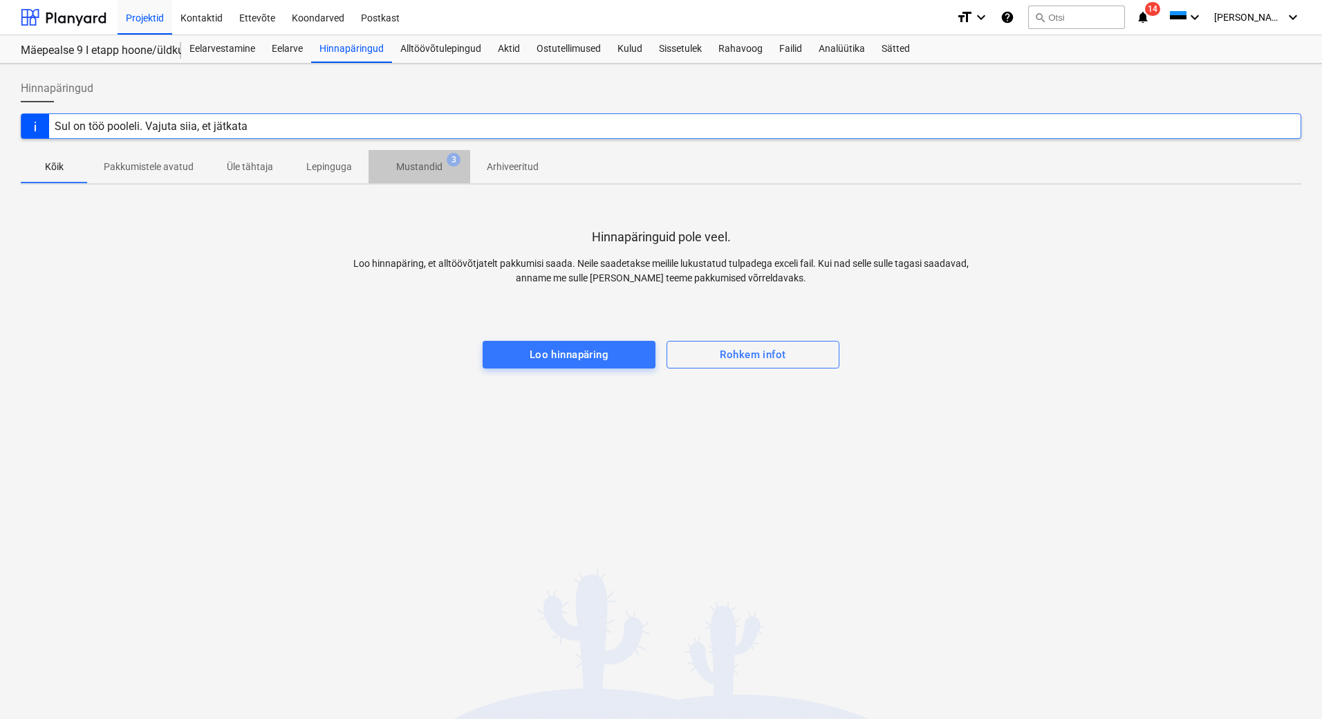
click at [430, 165] on p "Mustandid" at bounding box center [419, 167] width 46 height 15
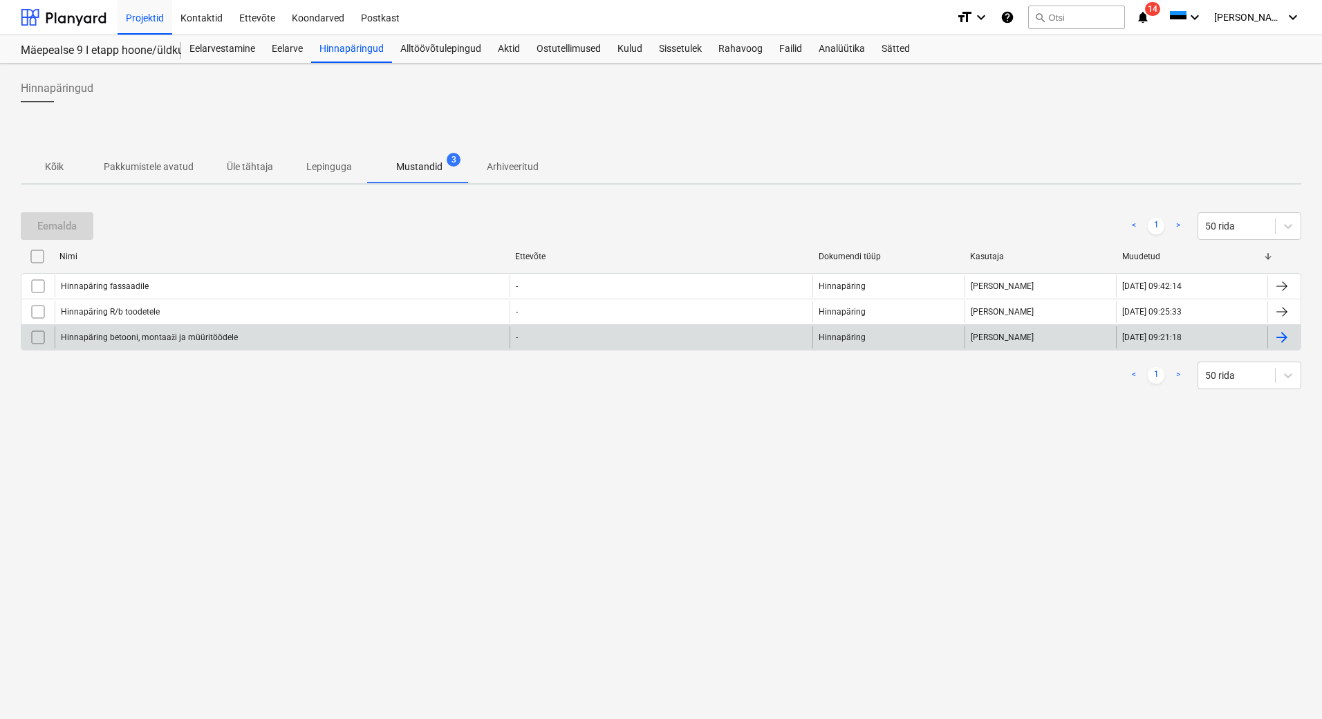
click at [170, 336] on div "Hinnapäring betooni, montaaži ja müüritöödele" at bounding box center [149, 338] width 177 height 10
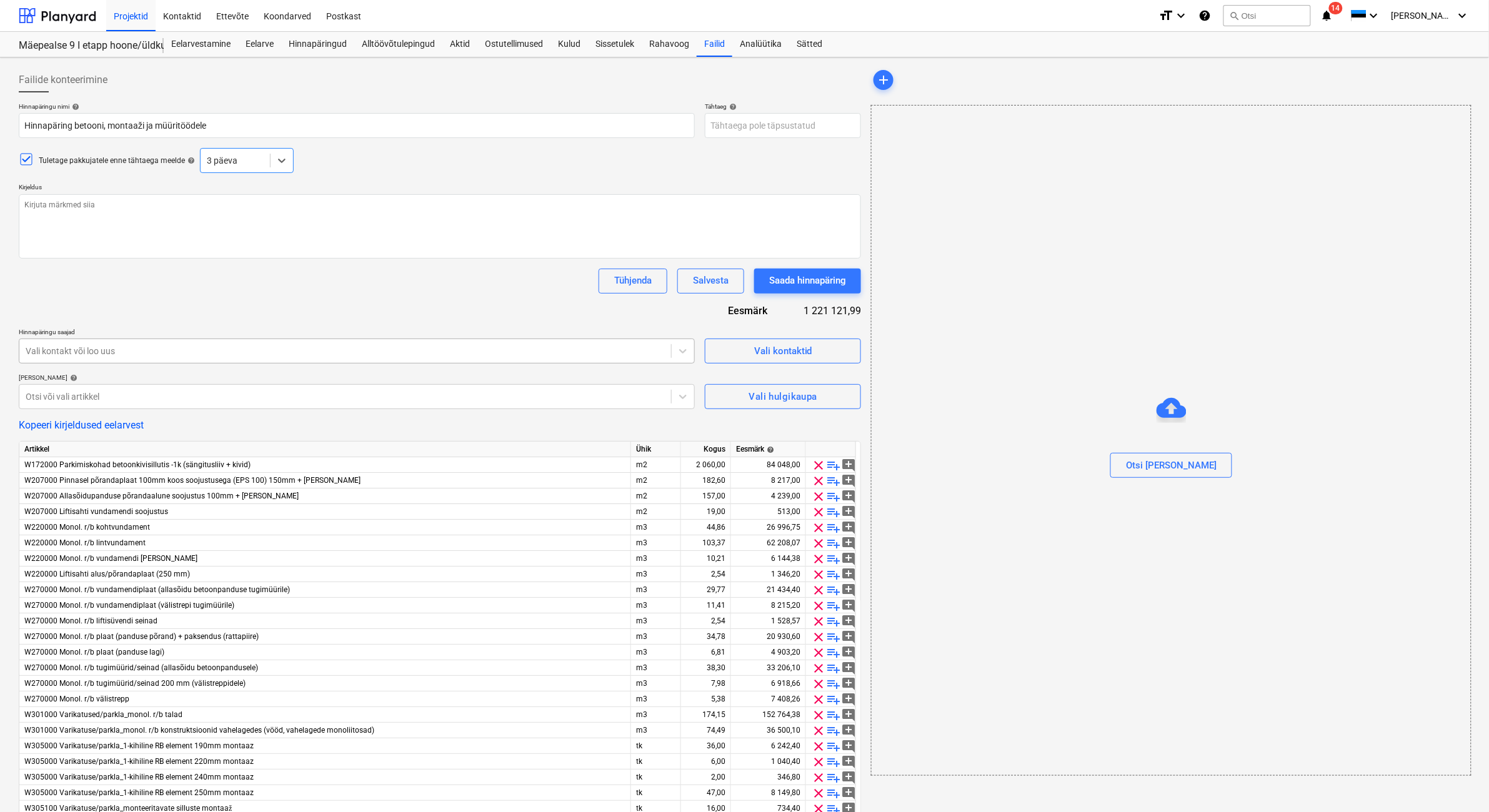
type textarea "x"
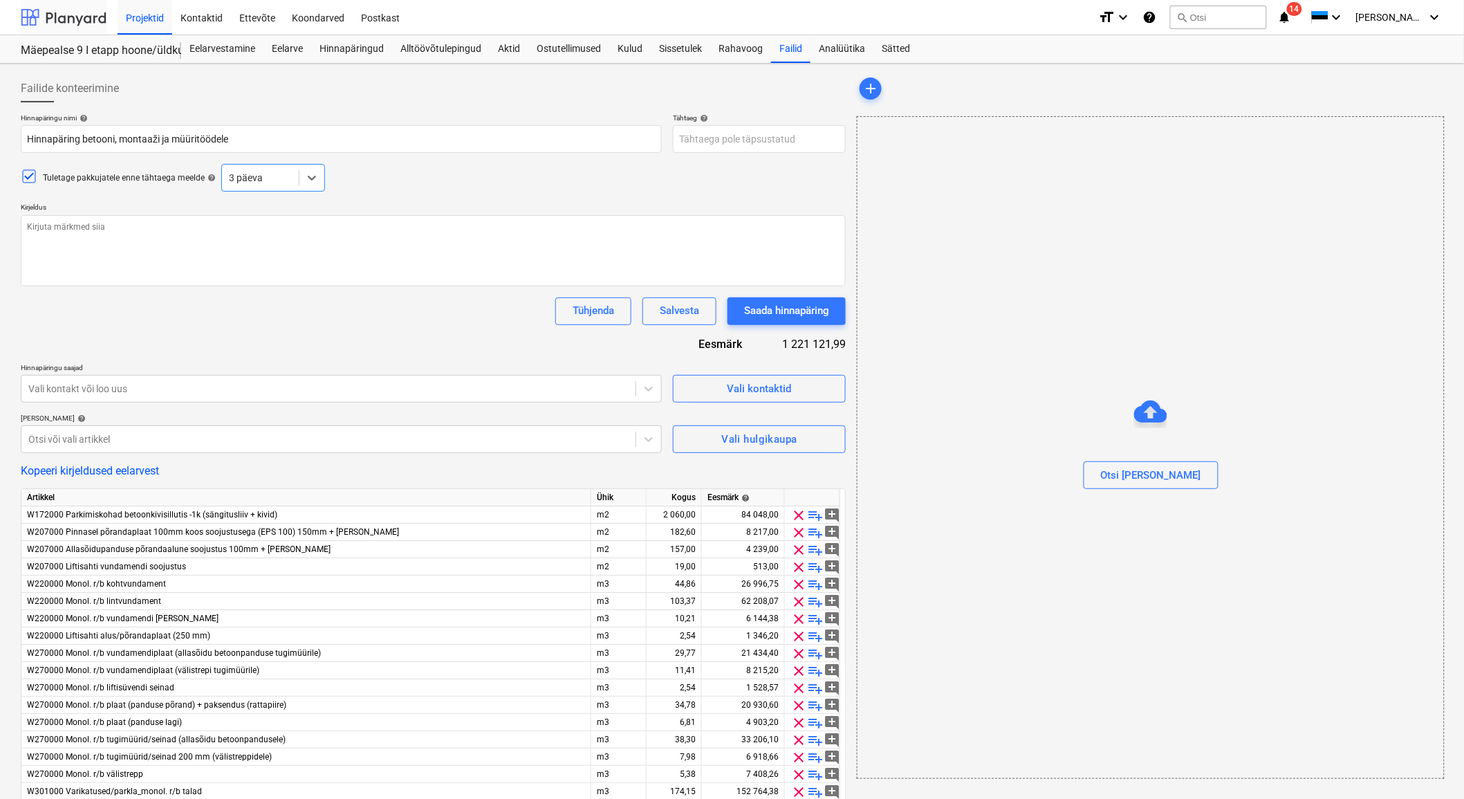
click at [84, 19] on div at bounding box center [64, 17] width 86 height 35
